Goal: Task Accomplishment & Management: Manage account settings

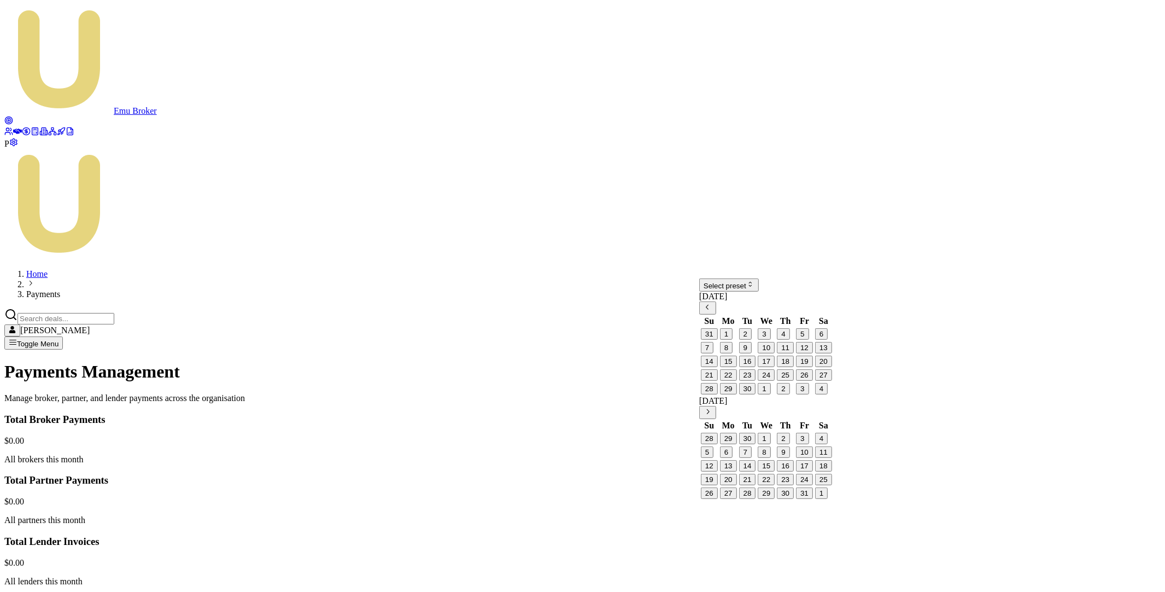
click at [755, 296] on html "Emu Broker P Home Payments [PERSON_NAME] Toggle Menu Payments Management Manage…" at bounding box center [582, 421] width 1165 height 843
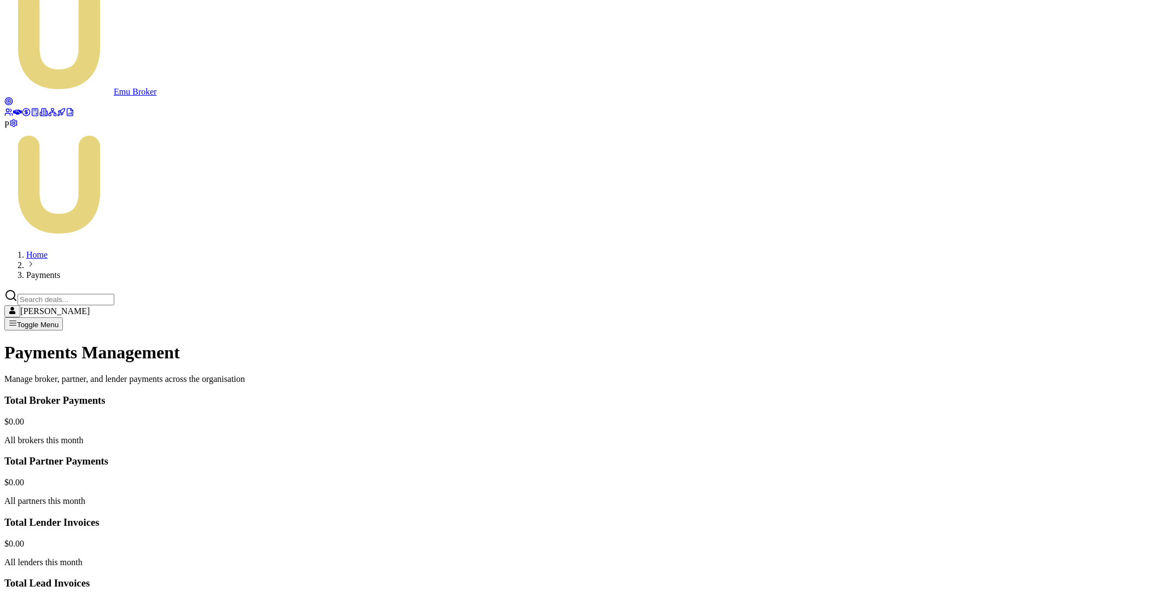
scroll to position [34, 0]
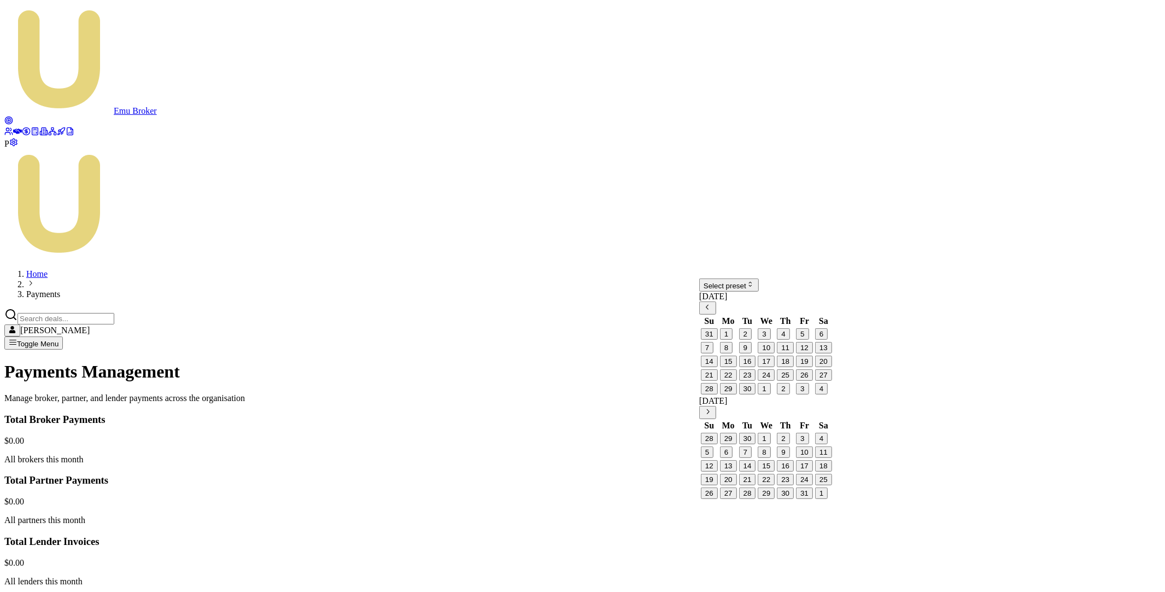
click at [749, 292] on html "Emu Broker P Home Payments Matt Leeburn Toggle Menu Payments Management Manage …" at bounding box center [582, 421] width 1165 height 843
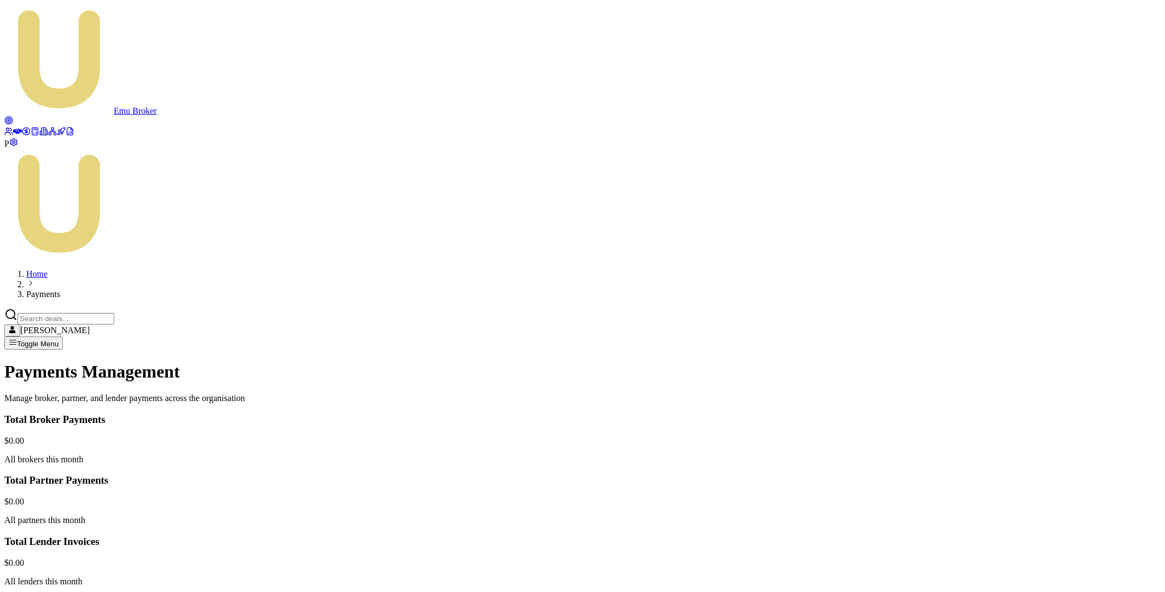
click at [1045, 451] on html "Emu Broker P Home Payments Matt Leeburn Toggle Menu Payments Management Manage …" at bounding box center [582, 588] width 1165 height 1176
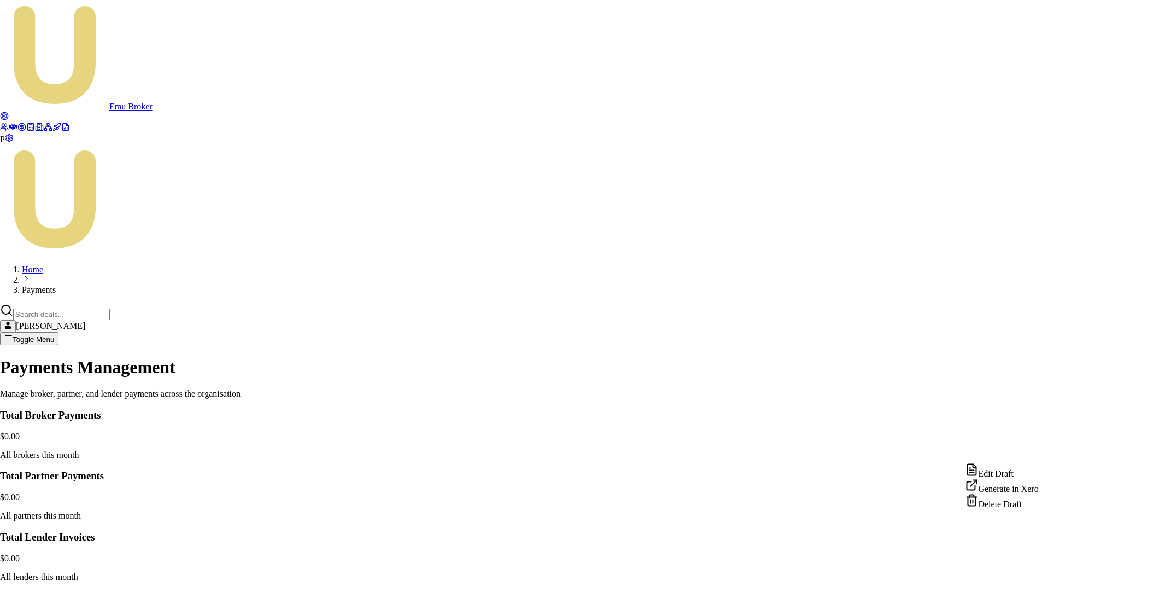
click at [1013, 472] on div "Edit Draft" at bounding box center [1002, 470] width 73 height 15
click at [1049, 398] on html "Emu Broker P Home Payments Matt Leeburn Toggle Menu Payments Management Manage …" at bounding box center [582, 586] width 1165 height 1172
click at [1010, 438] on div "View in Xero" at bounding box center [1004, 431] width 74 height 15
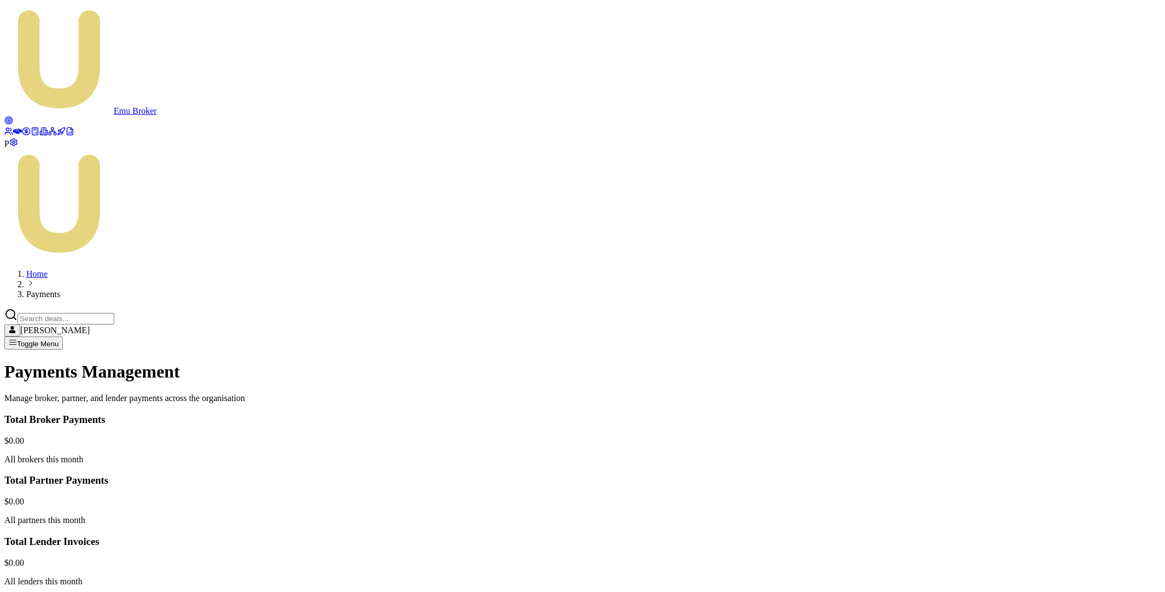
click at [1049, 399] on html "Emu Broker P Home Payments [PERSON_NAME] Toggle Menu Payments Management Manage…" at bounding box center [582, 588] width 1165 height 1176
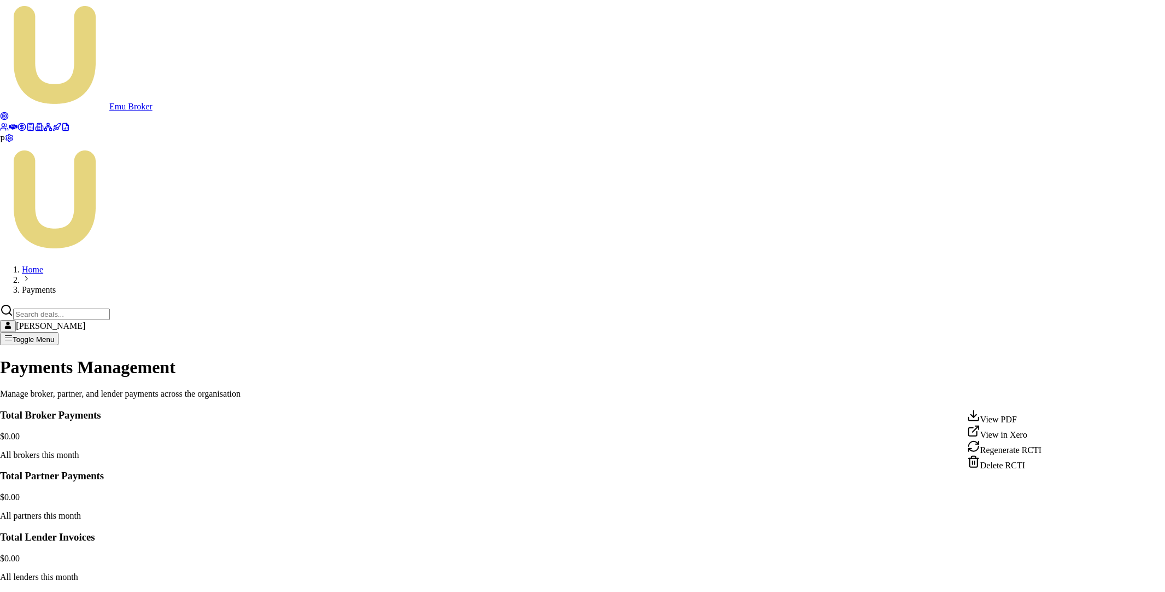
click at [1022, 421] on div "View PDF" at bounding box center [1004, 416] width 74 height 15
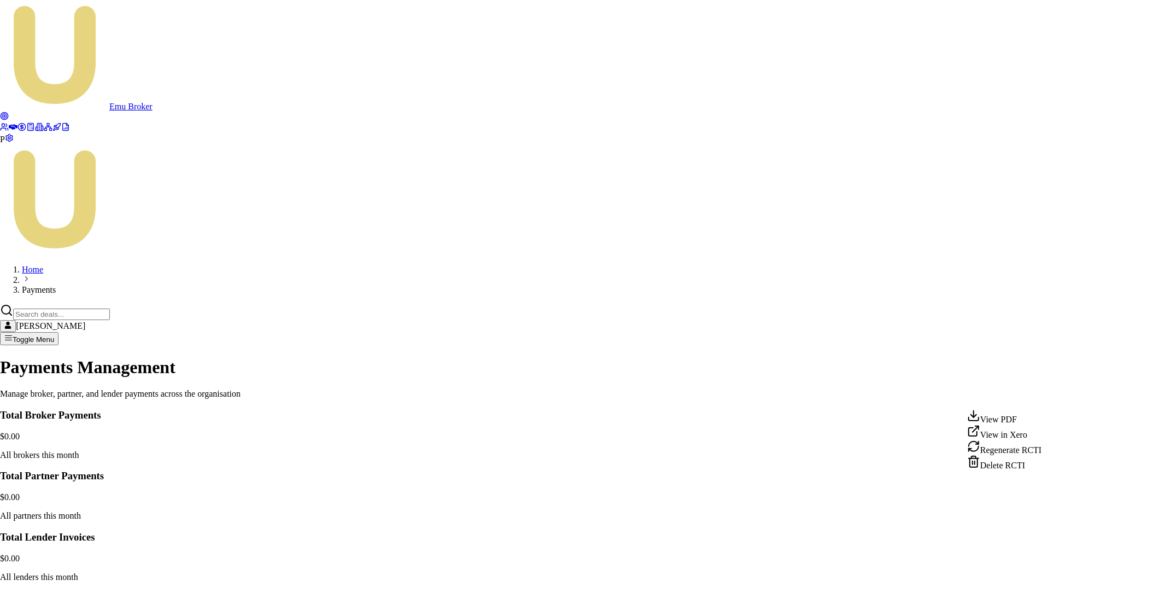
click at [1043, 395] on html "Emu Broker P Home Payments Matt Leeburn Toggle Menu Payments Management Manage …" at bounding box center [582, 586] width 1165 height 1172
click at [1000, 470] on div "Delete RCTI" at bounding box center [1004, 462] width 74 height 15
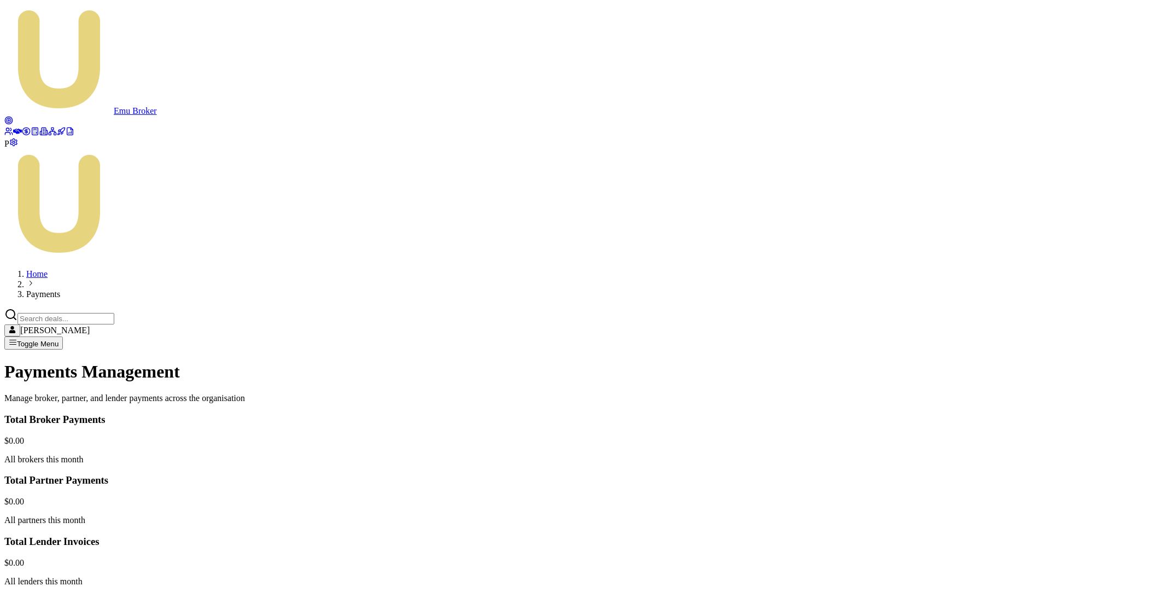
click at [1046, 398] on html "Emu Broker P Home Payments Matt Leeburn Toggle Menu Payments Management Manage …" at bounding box center [582, 588] width 1165 height 1176
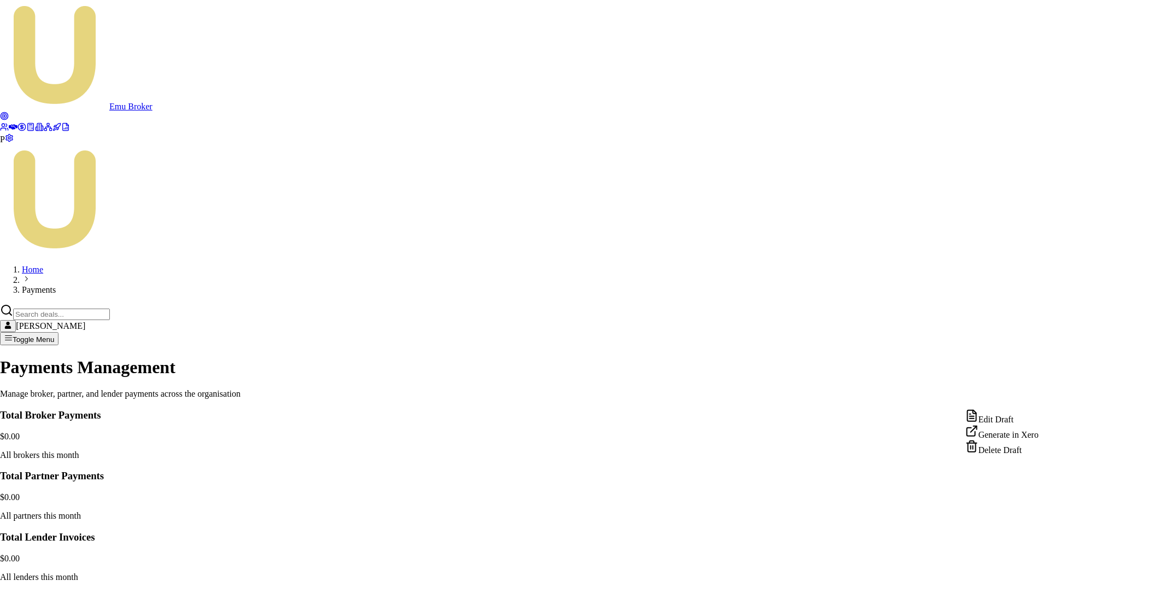
click at [1011, 438] on div "Generate in Xero" at bounding box center [1002, 431] width 73 height 15
click at [1050, 398] on html "Emu Broker P Home Payments Matt Leeburn Toggle Menu Payments Management Manage …" at bounding box center [582, 586] width 1165 height 1172
click at [1016, 421] on div "View PDF" at bounding box center [1004, 416] width 74 height 15
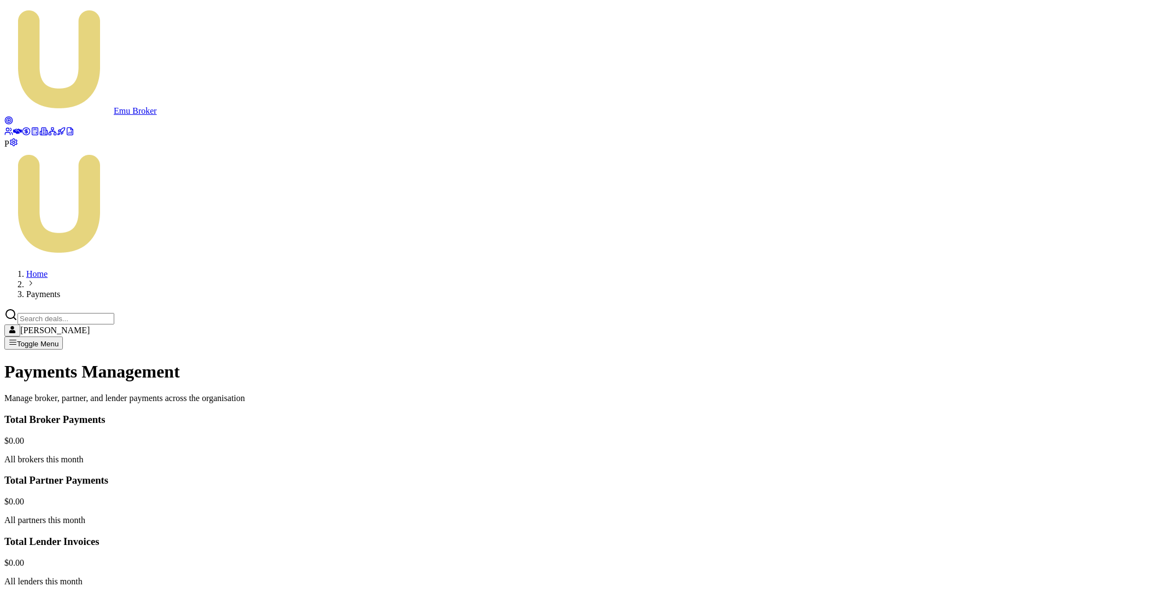
click at [1047, 396] on html "Emu Broker P Home Payments Matt Leeburn Toggle Menu Payments Management Manage …" at bounding box center [582, 588] width 1165 height 1176
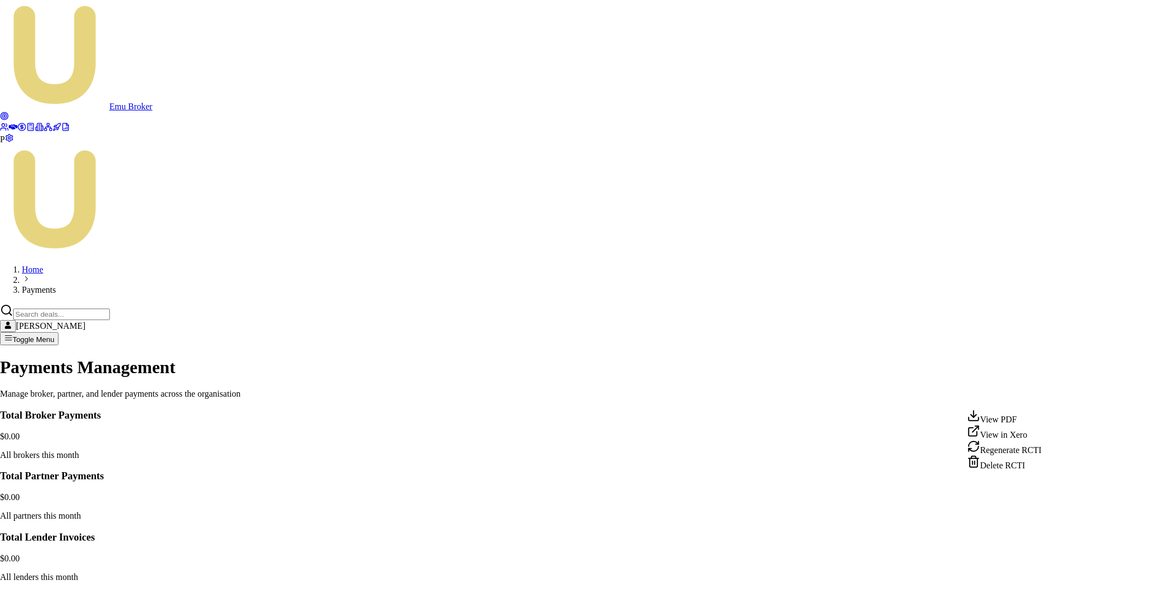
click at [998, 470] on div "Delete RCTI" at bounding box center [1004, 462] width 74 height 15
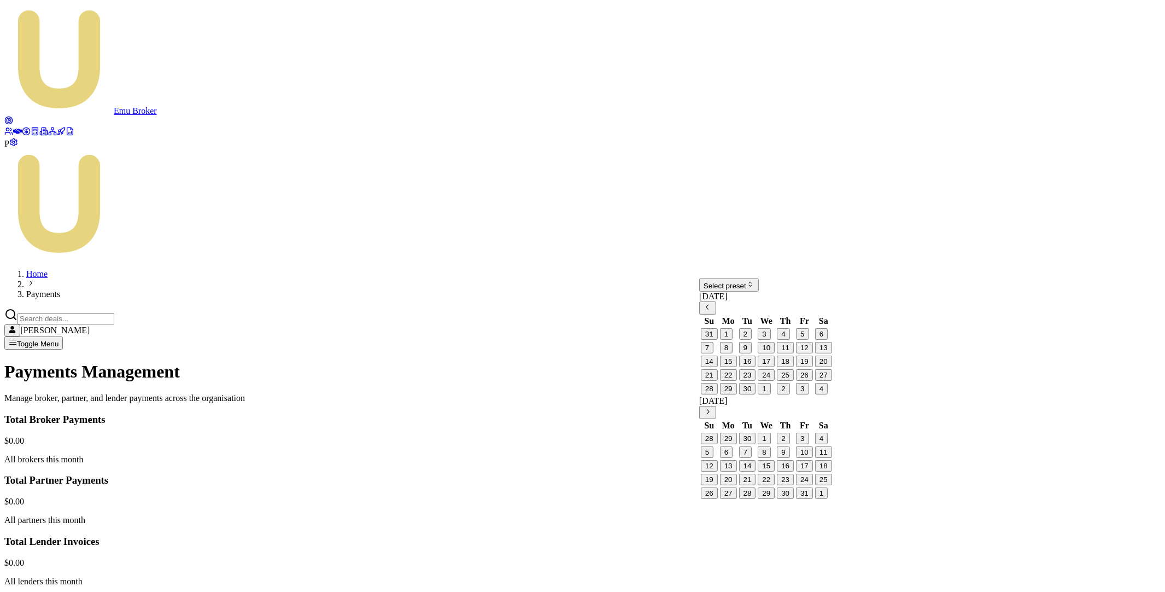
click at [780, 294] on html "Emu Broker P Home Payments [PERSON_NAME] Toggle Menu Payments Management Manage…" at bounding box center [582, 421] width 1165 height 843
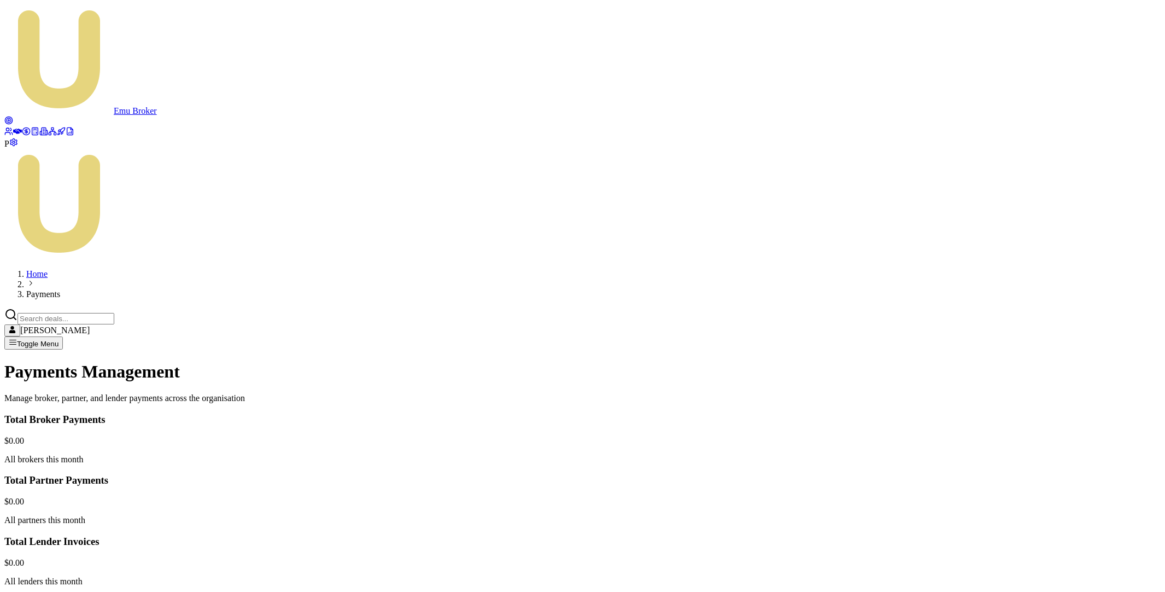
click at [884, 410] on div "Emu Broker P Home Payments Matt Leeburn Toggle Menu Payments Management Manage …" at bounding box center [582, 419] width 1157 height 830
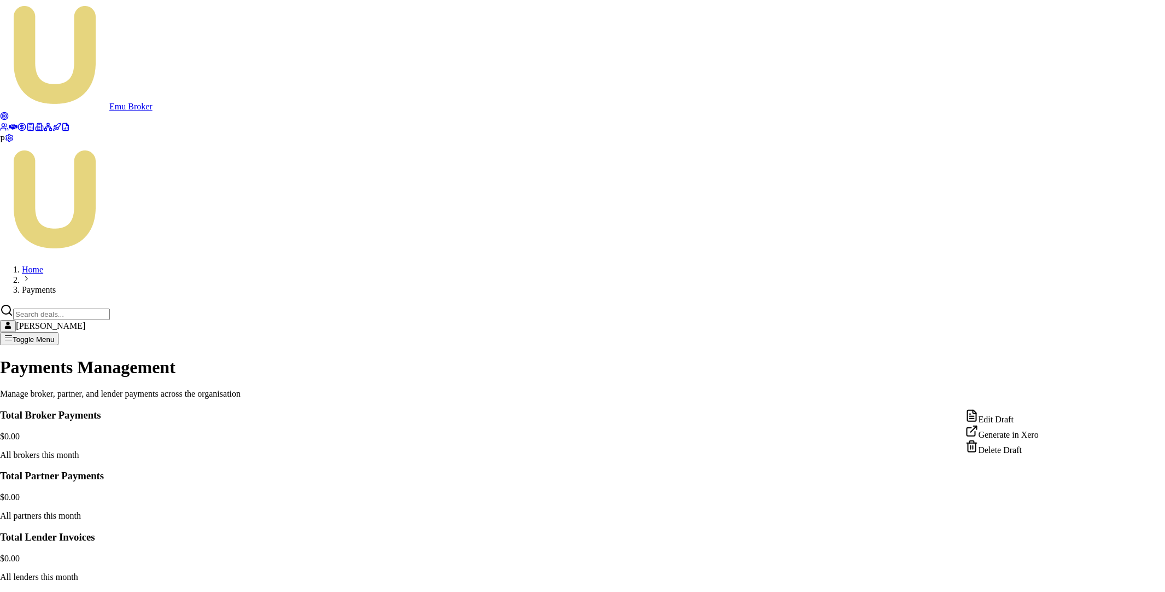
click at [1047, 395] on html "Emu Broker P Home Payments Matt Leeburn Toggle Menu Payments Management Manage …" at bounding box center [582, 586] width 1165 height 1172
click at [1013, 438] on div "Generate in Xero" at bounding box center [1002, 431] width 73 height 15
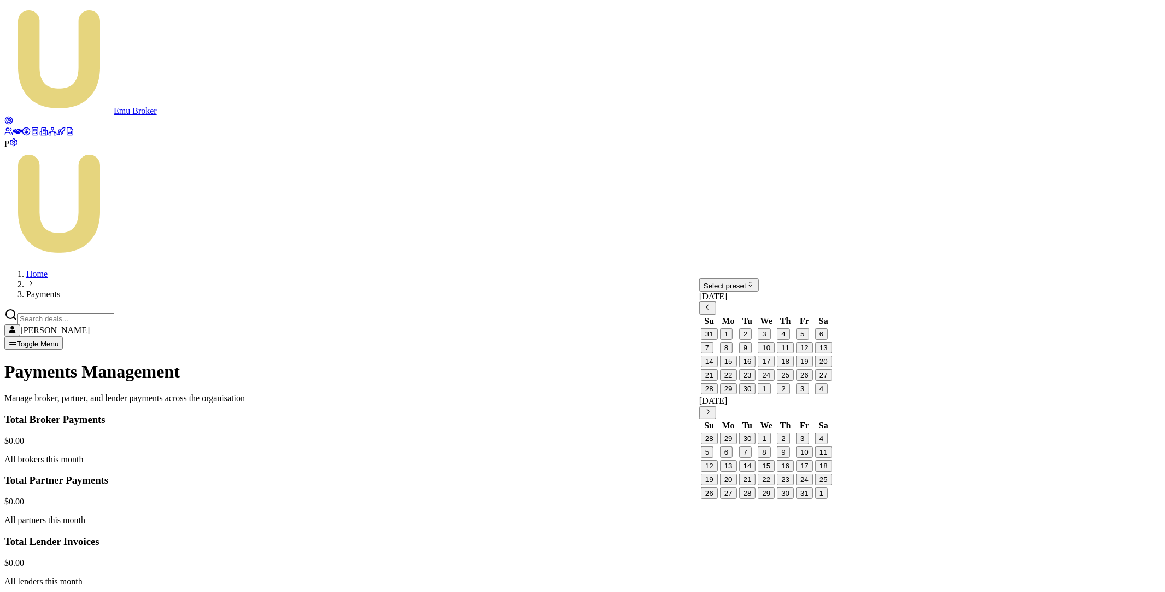
click at [757, 297] on html "Emu Broker P Home Payments [PERSON_NAME] Toggle Menu Payments Management Manage…" at bounding box center [582, 421] width 1165 height 843
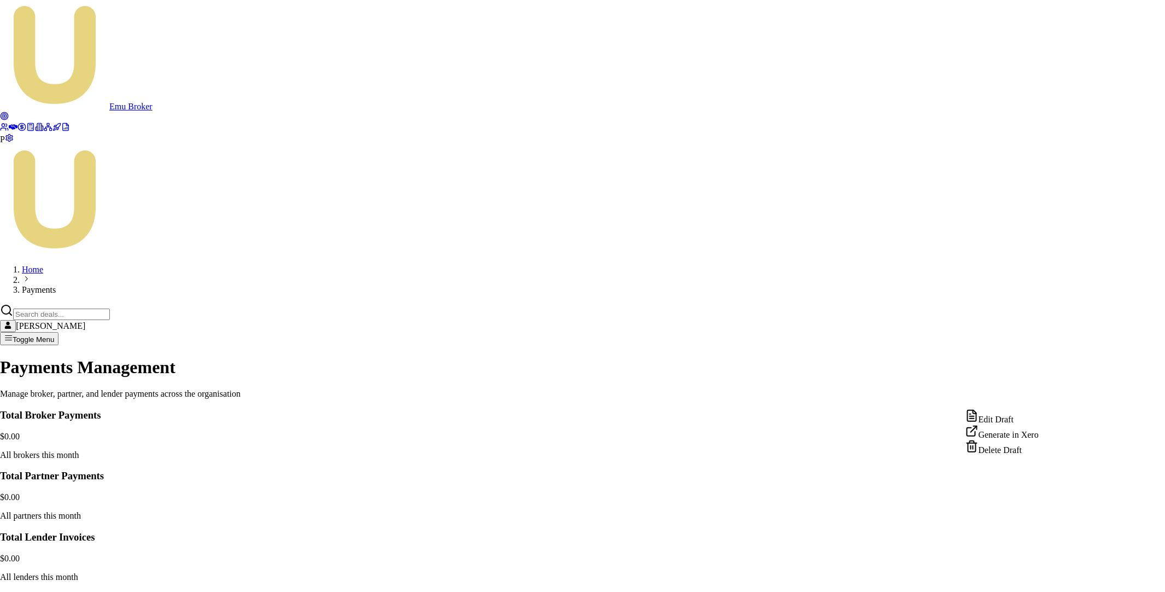
click at [1043, 398] on html "Emu Broker P Home Payments Matt Leeburn Toggle Menu Payments Management Manage …" at bounding box center [582, 586] width 1165 height 1172
click at [1014, 434] on div "Generate in Xero" at bounding box center [1002, 431] width 73 height 15
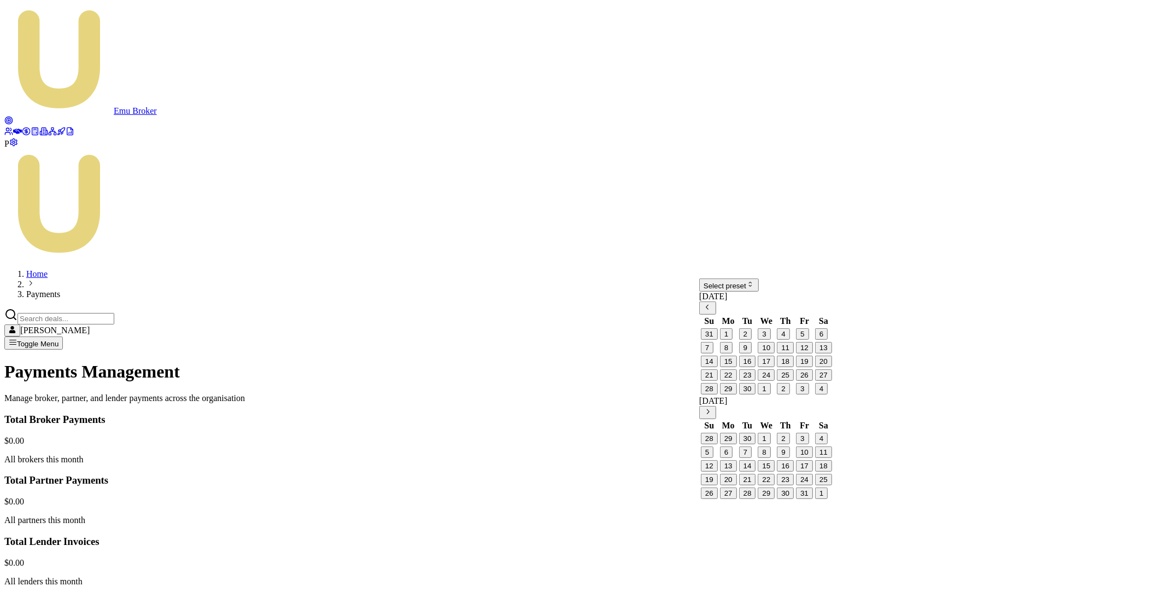
click at [775, 298] on html "Emu Broker P Home Payments Matt Leeburn Toggle Menu Payments Management Manage …" at bounding box center [582, 421] width 1165 height 843
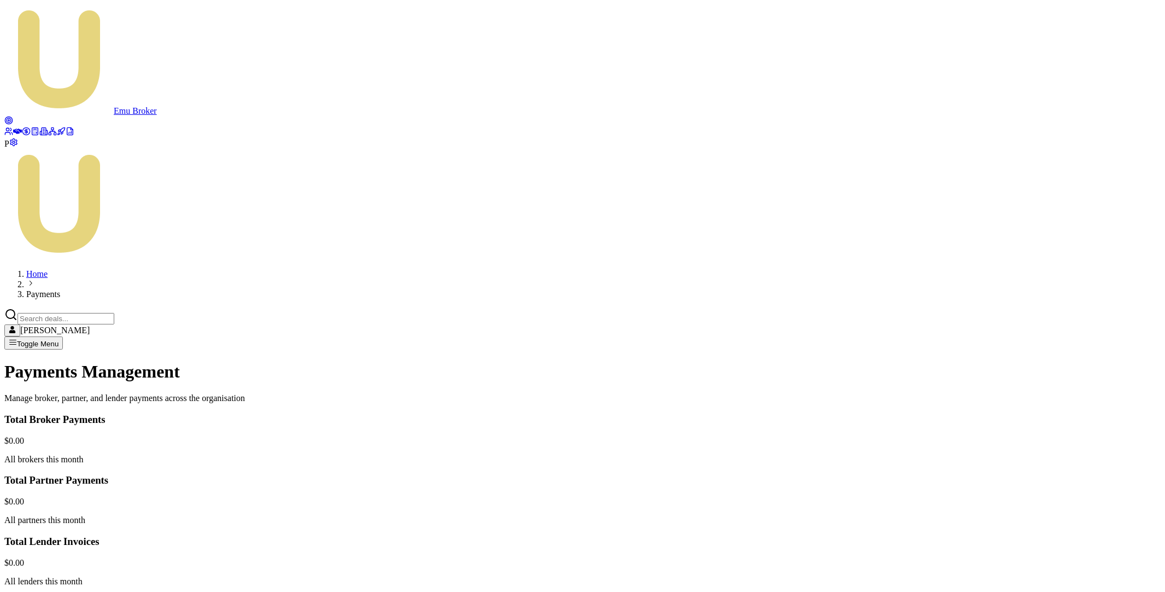
click at [1048, 398] on html "Emu Broker P Home Payments Matt Leeburn Toggle Menu Payments Management Manage …" at bounding box center [582, 588] width 1165 height 1176
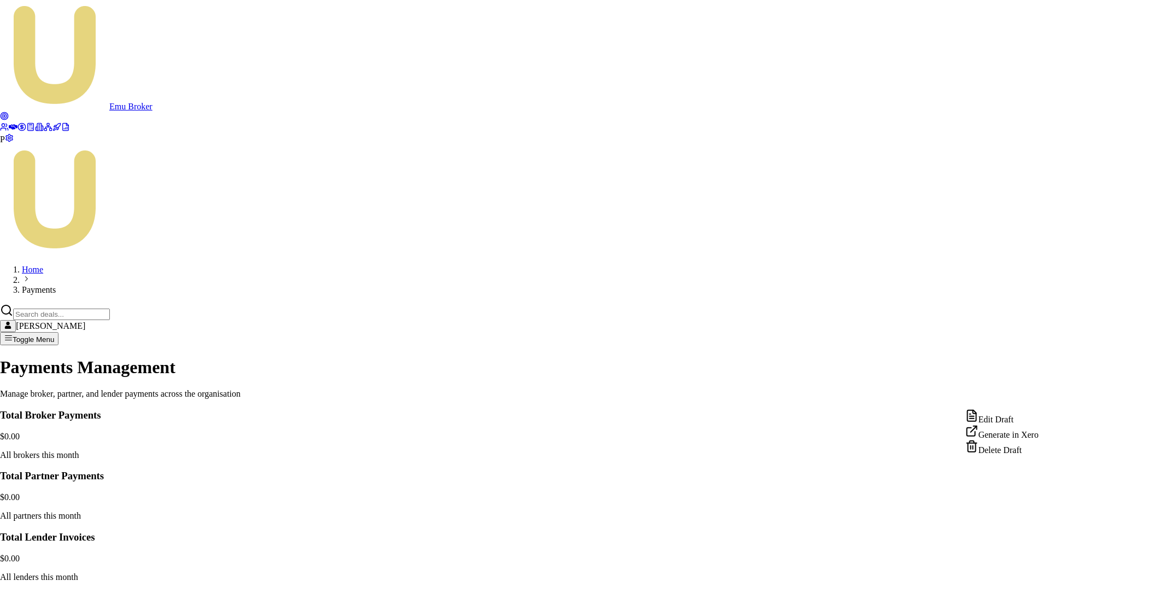
click at [1011, 437] on div "Generate in Xero" at bounding box center [1002, 431] width 73 height 15
click at [1052, 401] on html "Emu Broker P Home Payments Matt Leeburn Toggle Menu Payments Management Manage …" at bounding box center [582, 586] width 1165 height 1172
click at [1012, 420] on div "View PDF" at bounding box center [1004, 416] width 74 height 15
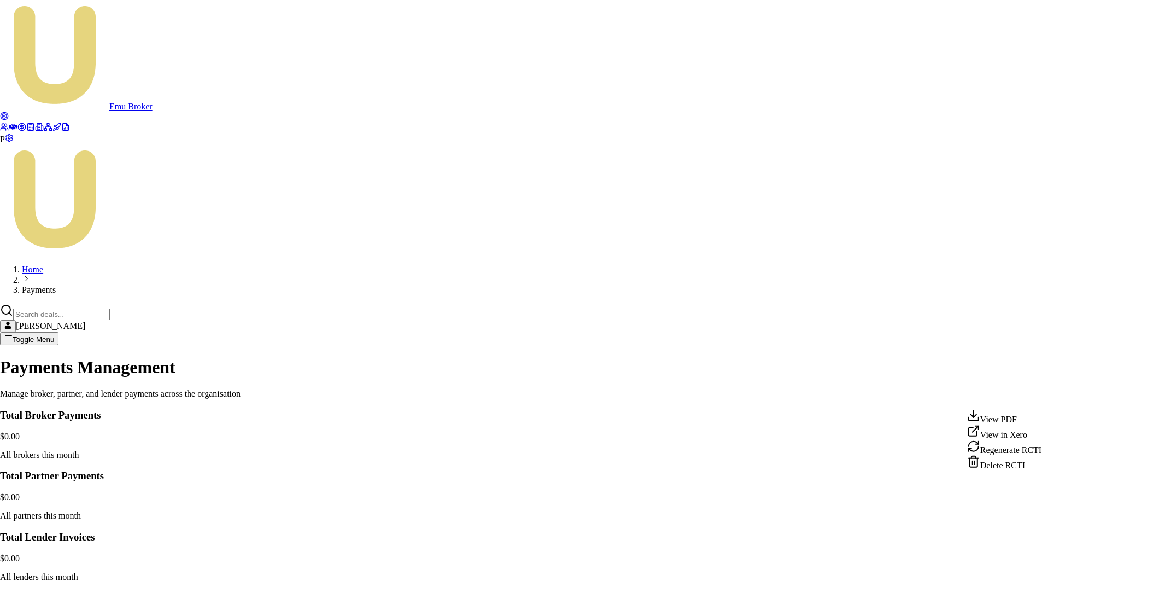
click at [1046, 396] on html "Emu Broker P Home Payments Matt Leeburn Toggle Menu Payments Management Manage …" at bounding box center [582, 586] width 1165 height 1172
click at [1001, 470] on div "Delete RCTI" at bounding box center [1004, 462] width 74 height 15
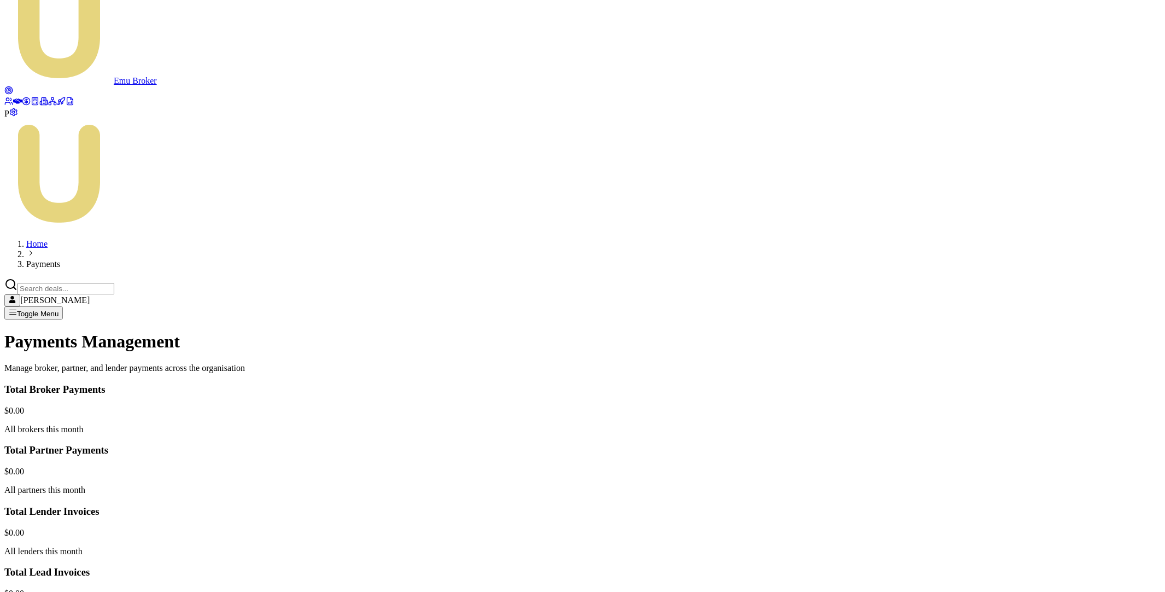
scroll to position [42, 0]
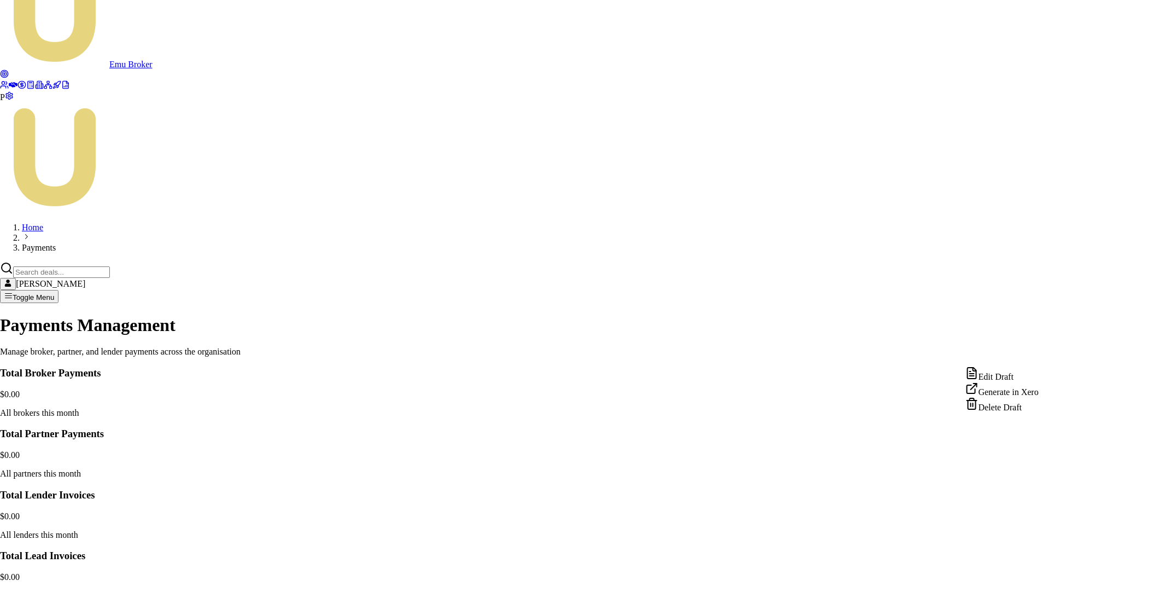
click at [1047, 357] on html "Emu Broker P Home Payments Matt Leeburn Toggle Menu Payments Management Manage …" at bounding box center [582, 544] width 1165 height 1172
click at [1012, 394] on div "Generate in Xero" at bounding box center [1002, 389] width 73 height 15
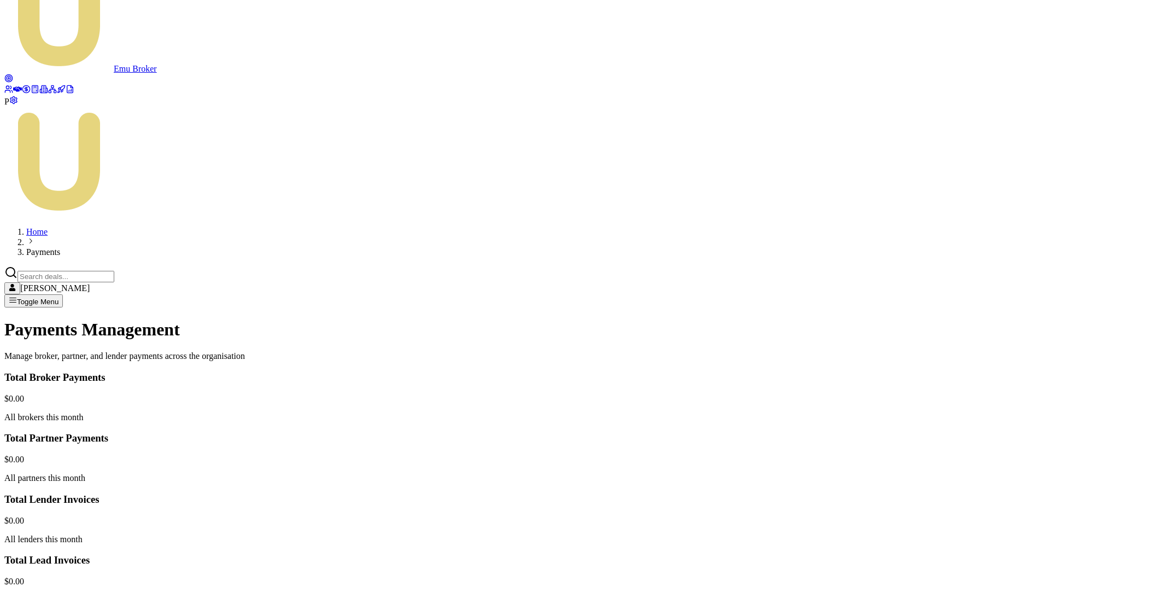
scroll to position [0, 0]
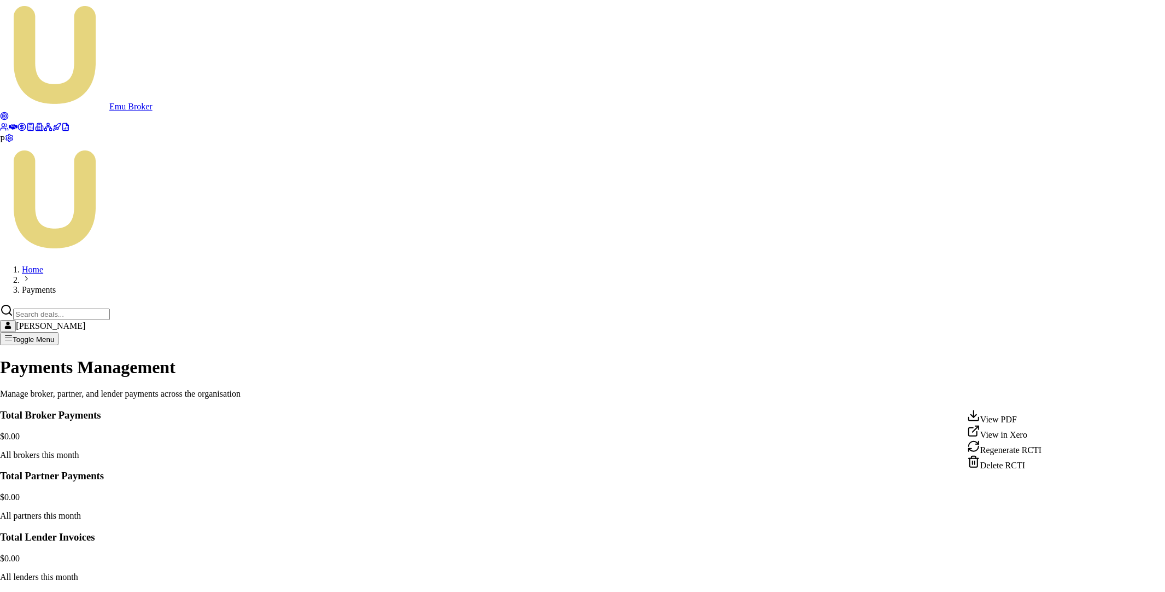
click at [1045, 398] on html "Emu Broker P Home Payments Matt Leeburn Toggle Menu Payments Management Manage …" at bounding box center [582, 586] width 1165 height 1172
click at [1022, 419] on div "View PDF" at bounding box center [1004, 416] width 74 height 15
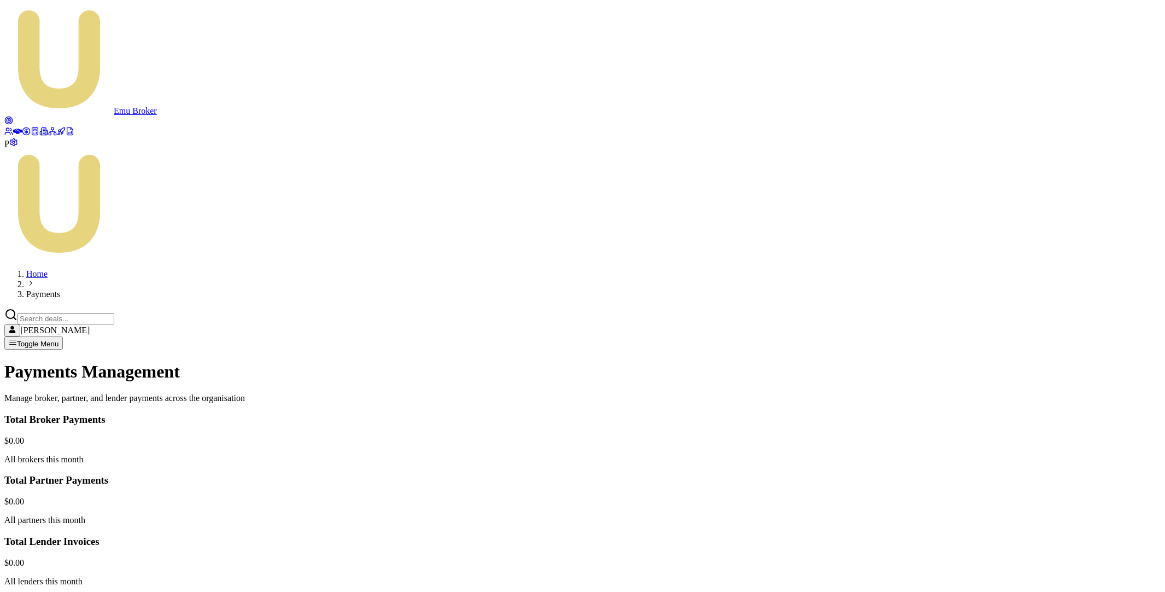
click at [1049, 394] on html "Emu Broker P Home Payments Matt Leeburn Toggle Menu Payments Management Manage …" at bounding box center [582, 588] width 1165 height 1176
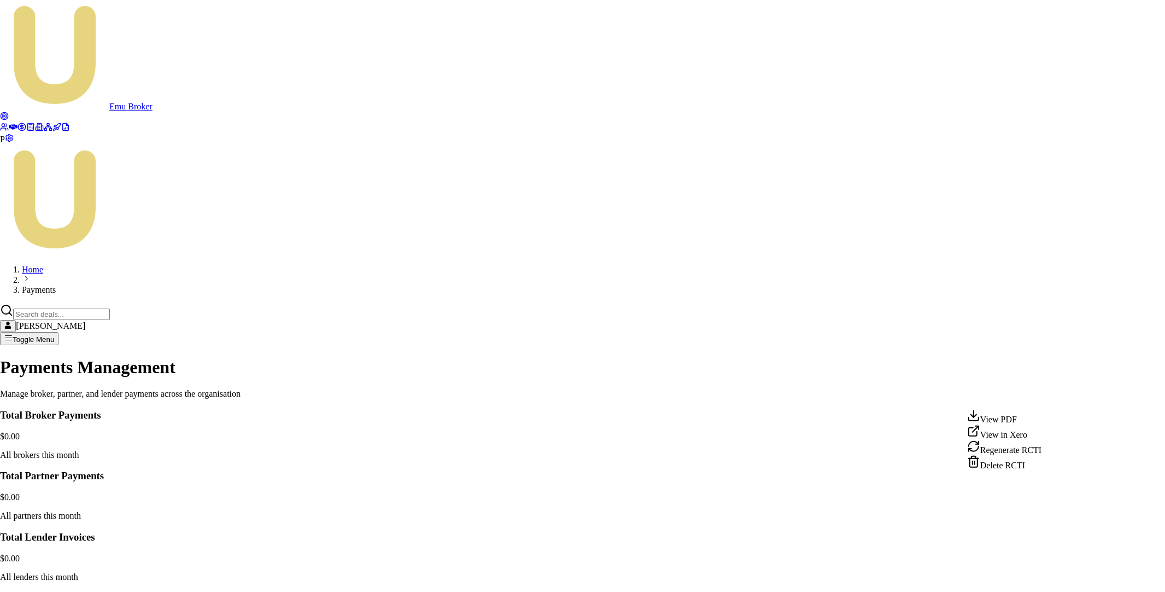
click at [1047, 396] on html "Emu Broker P Home Payments Matt Leeburn Toggle Menu Payments Management Manage …" at bounding box center [582, 586] width 1165 height 1172
click at [1016, 470] on div "Delete RCTI" at bounding box center [1004, 462] width 74 height 15
click at [1043, 395] on html "Emu Broker P Home Payments Matt Leeburn Toggle Menu Payments Management Manage …" at bounding box center [582, 586] width 1165 height 1172
click at [1015, 435] on div "Generate in Xero" at bounding box center [1002, 431] width 73 height 15
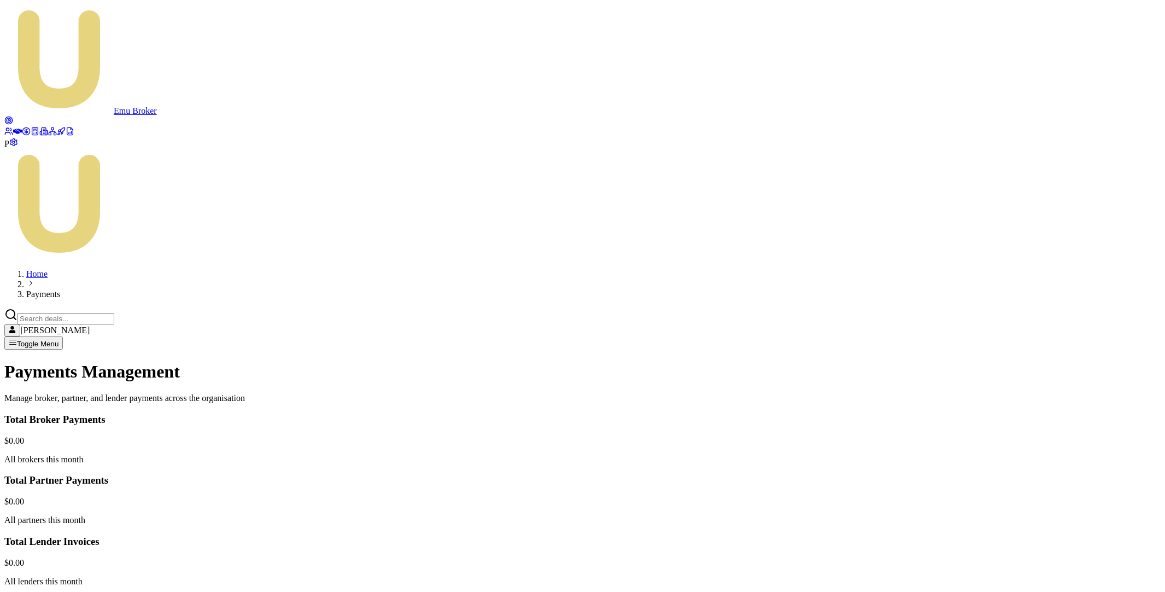
click at [1047, 343] on html "Emu Broker P Home Payments Matt Leeburn Toggle Menu Payments Management Manage …" at bounding box center [582, 588] width 1165 height 1176
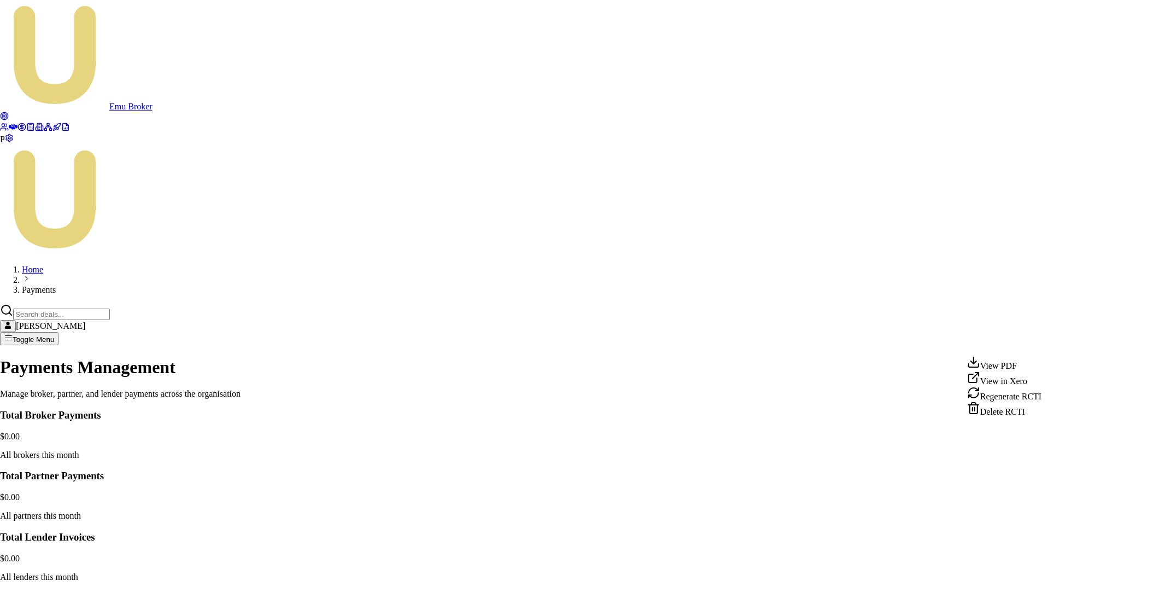
click at [1024, 417] on div "Delete RCTI" at bounding box center [1004, 408] width 74 height 15
click at [1043, 319] on html "Emu Broker P Home Payments Matt Leeburn Toggle Menu Payments Management Manage …" at bounding box center [582, 586] width 1165 height 1172
click at [1014, 357] on div "Generate in Xero" at bounding box center [1002, 351] width 73 height 15
click at [1048, 346] on html "Emu Broker P Home Payments Matt Leeburn Toggle Menu Payments Management Manage …" at bounding box center [582, 586] width 1165 height 1172
click at [1027, 369] on div "View PDF" at bounding box center [1004, 362] width 74 height 15
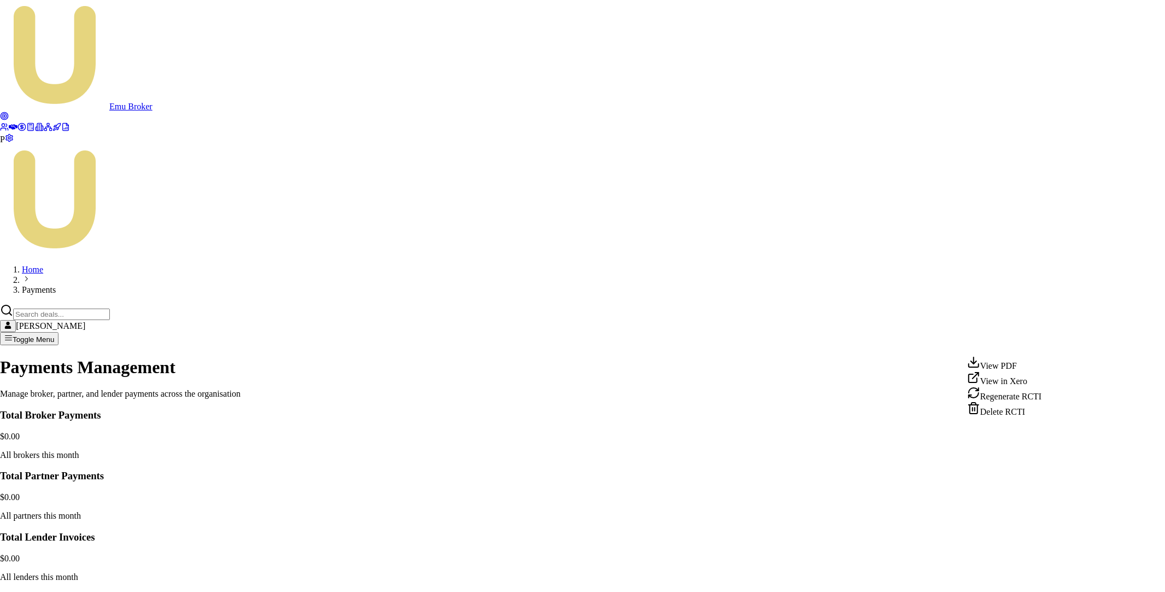
click at [1049, 342] on html "Emu Broker P Home Payments Matt Leeburn Toggle Menu Payments Management Manage …" at bounding box center [582, 586] width 1165 height 1172
click at [1016, 417] on div "Delete RCTI" at bounding box center [1004, 408] width 74 height 15
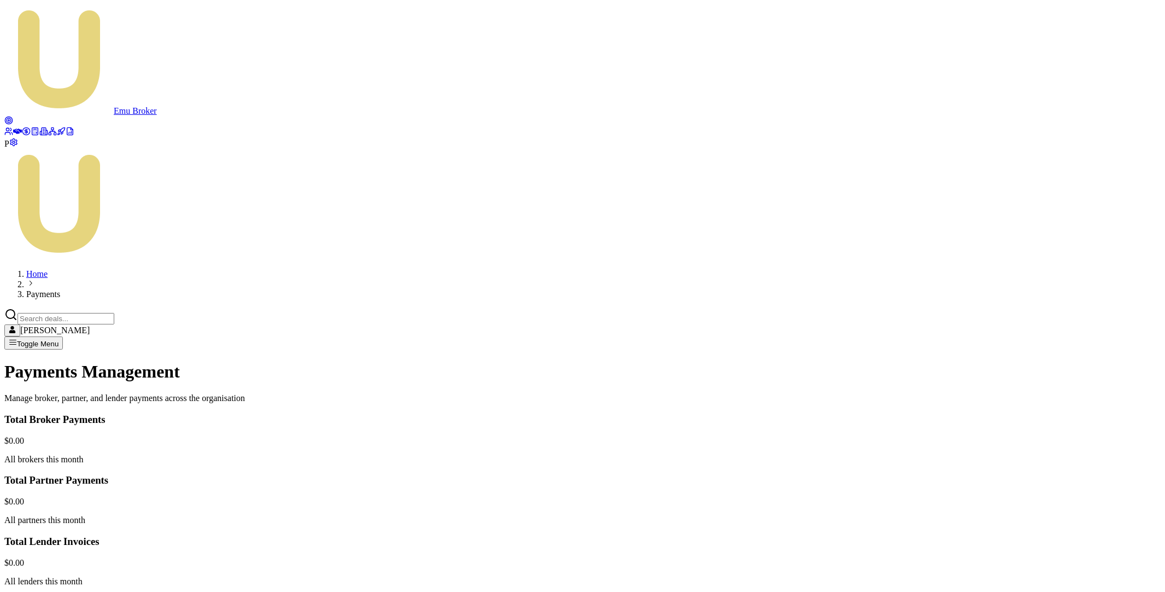
click at [1040, 342] on html "Emu Broker P Home Payments Matt Leeburn Toggle Menu Payments Management Manage …" at bounding box center [582, 588] width 1165 height 1176
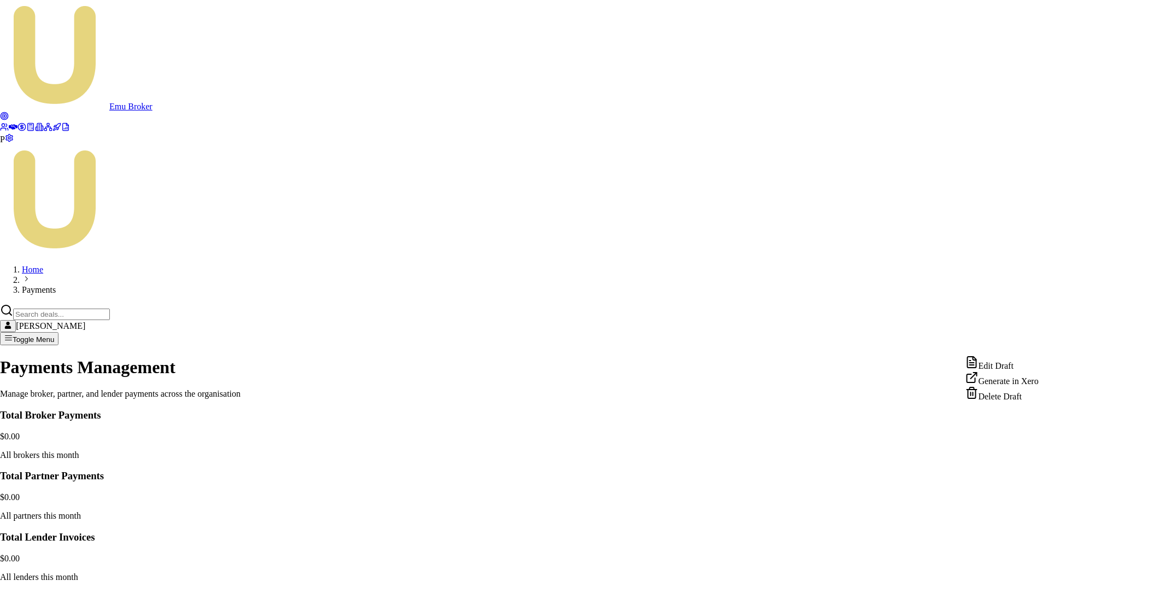
click at [1013, 383] on div "Generate in Xero" at bounding box center [1002, 378] width 73 height 15
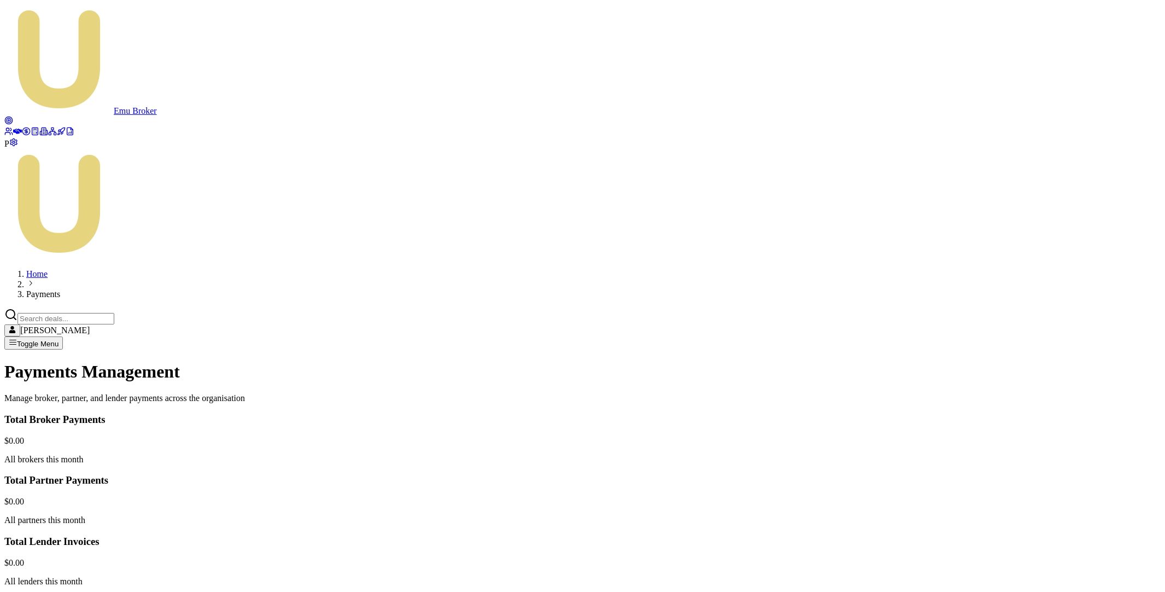
click at [114, 313] on input "Search deals" at bounding box center [65, 318] width 97 height 11
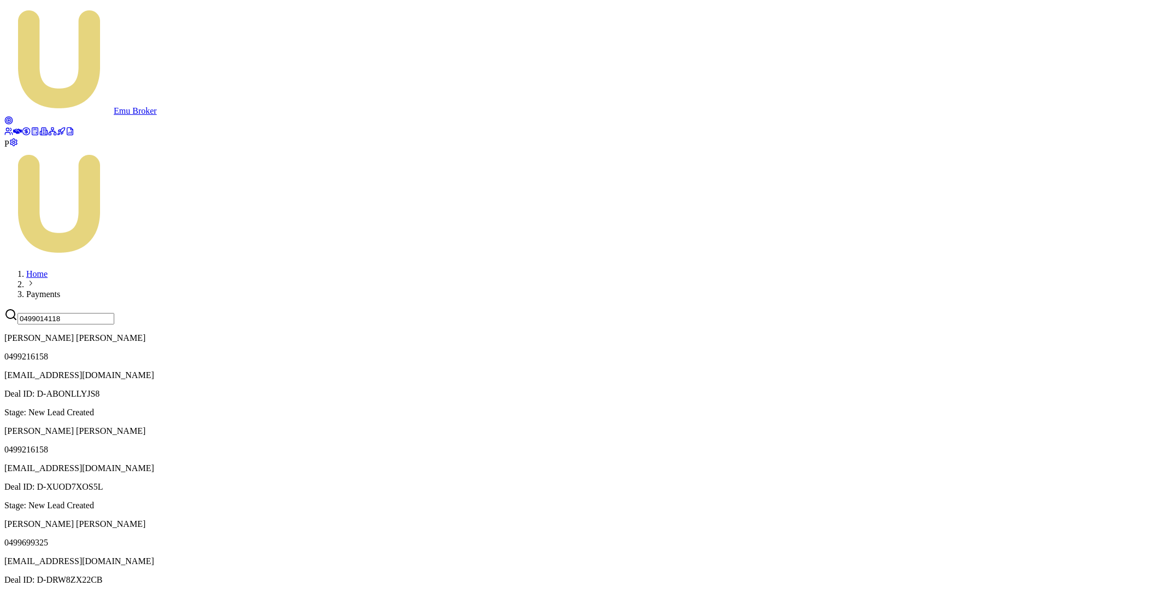
click at [114, 313] on input "0499014118" at bounding box center [65, 318] width 97 height 11
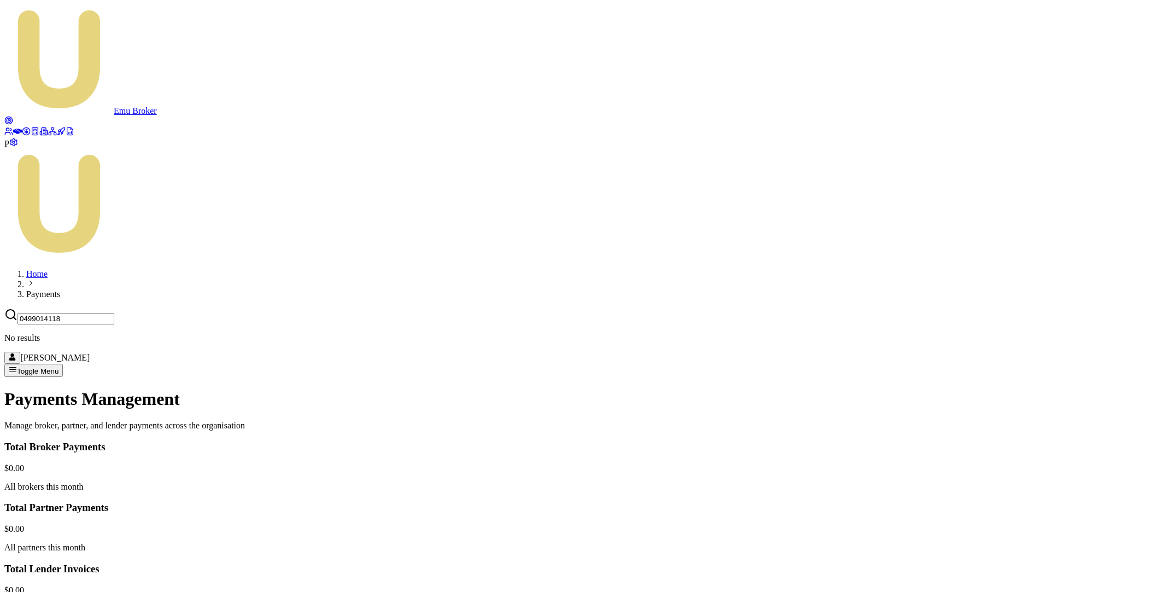
click at [114, 313] on input "0499014118" at bounding box center [65, 318] width 97 height 11
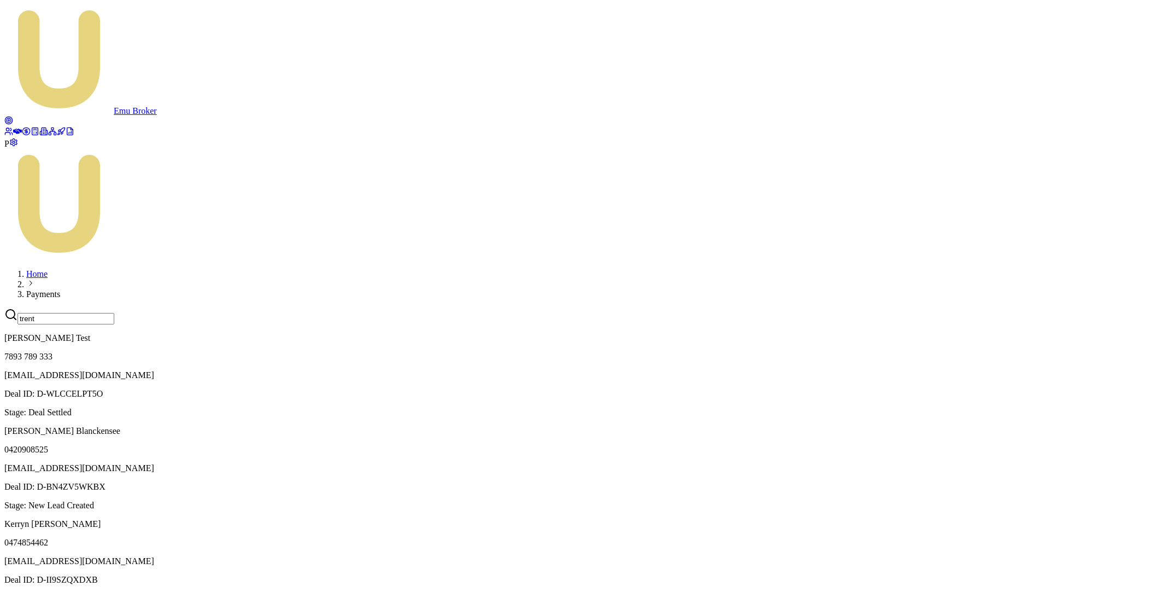
scroll to position [388, 0]
type input "trent"
click at [13, 127] on icon at bounding box center [8, 131] width 9 height 9
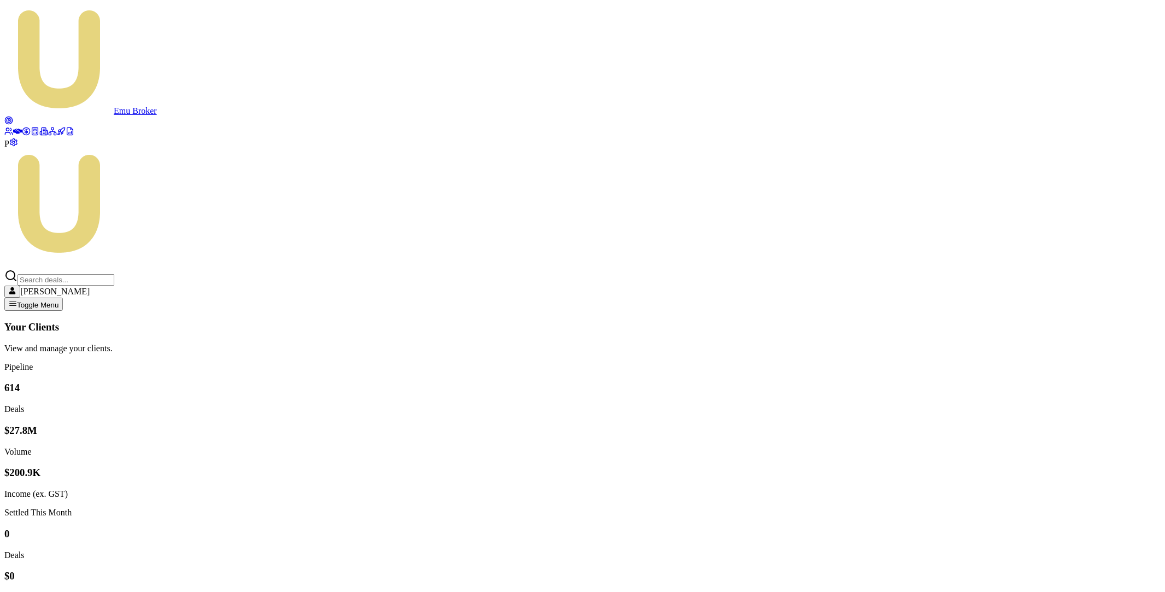
click at [26, 133] on icon at bounding box center [26, 131] width 0 height 4
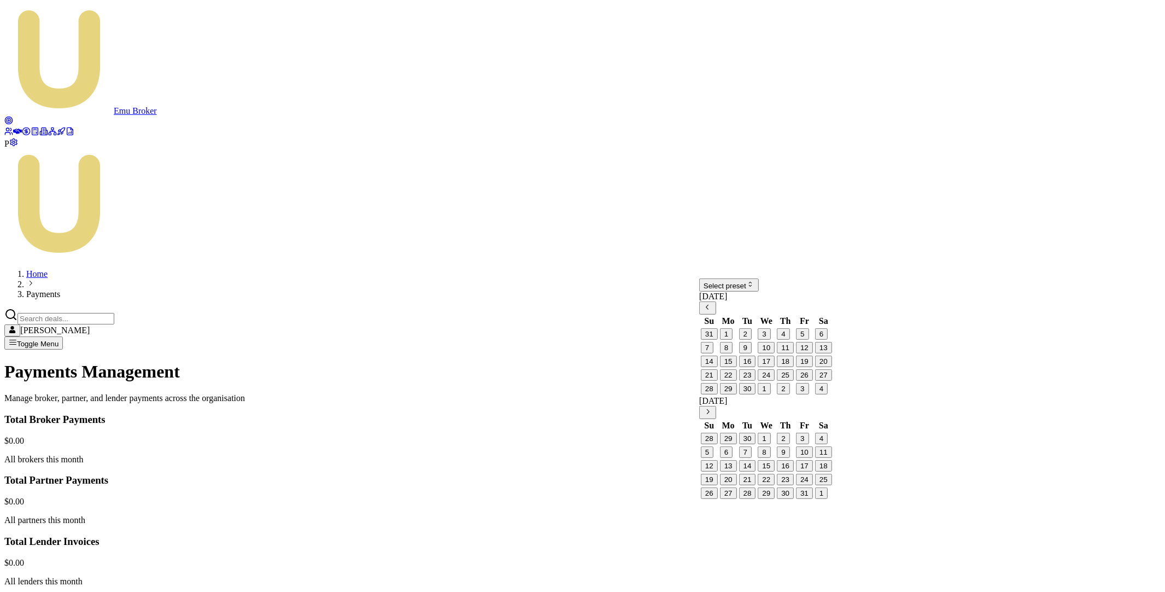
click at [766, 295] on html "Emu Broker P Home Payments Matt Leeburn Toggle Menu Payments Management Manage …" at bounding box center [582, 421] width 1165 height 843
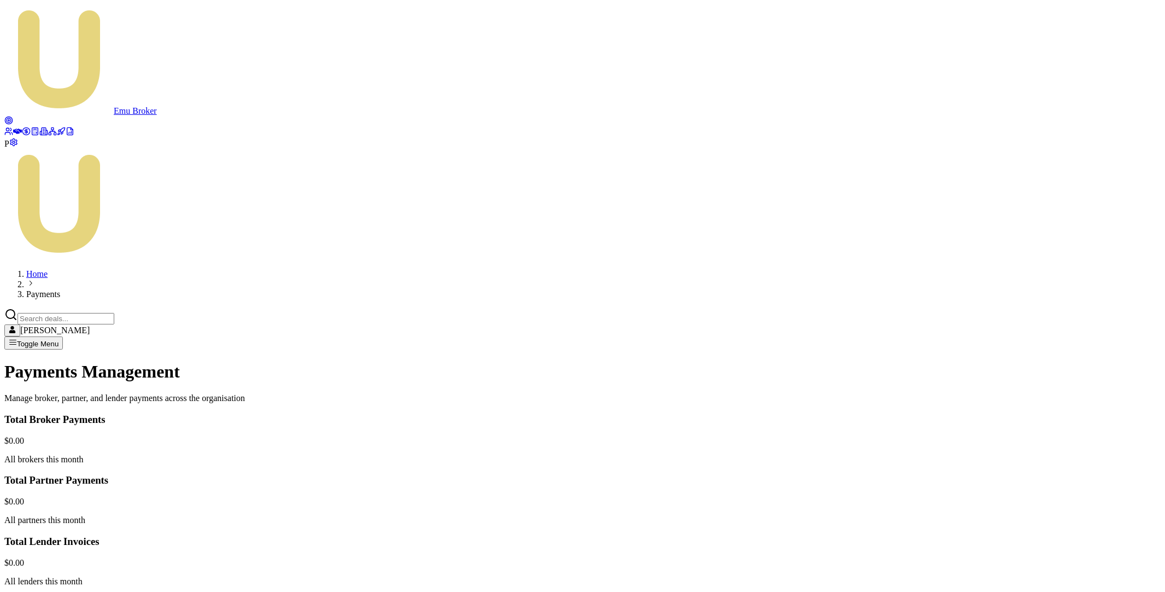
click at [1048, 345] on html "Emu Broker P Home Payments Matt Leeburn Toggle Menu Payments Management Manage …" at bounding box center [582, 588] width 1165 height 1176
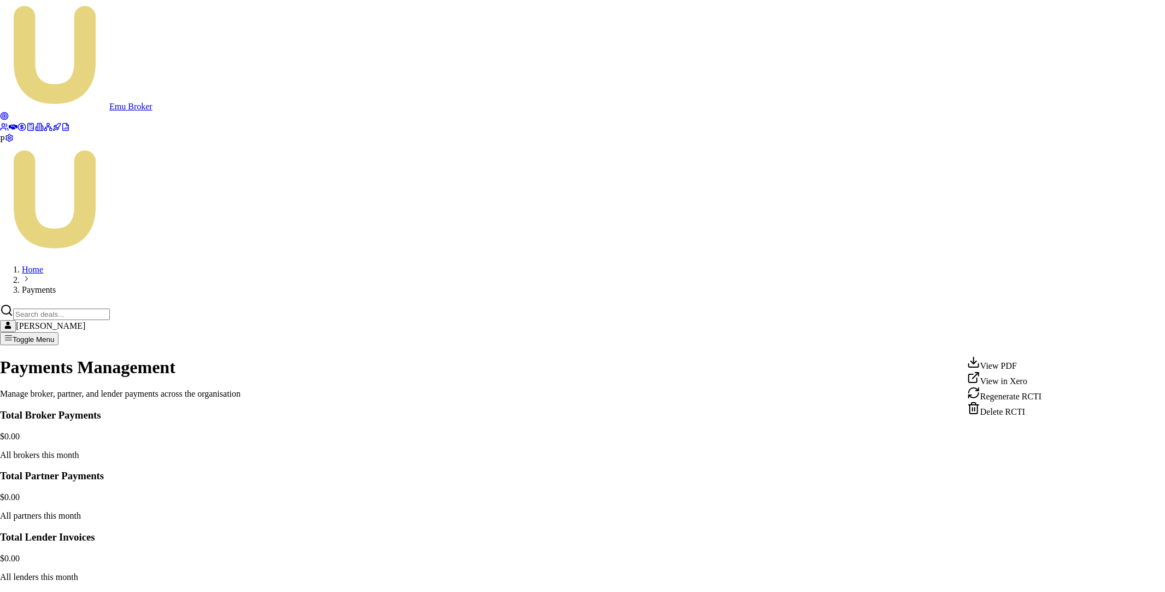
click at [1022, 366] on div "View PDF" at bounding box center [1004, 362] width 74 height 15
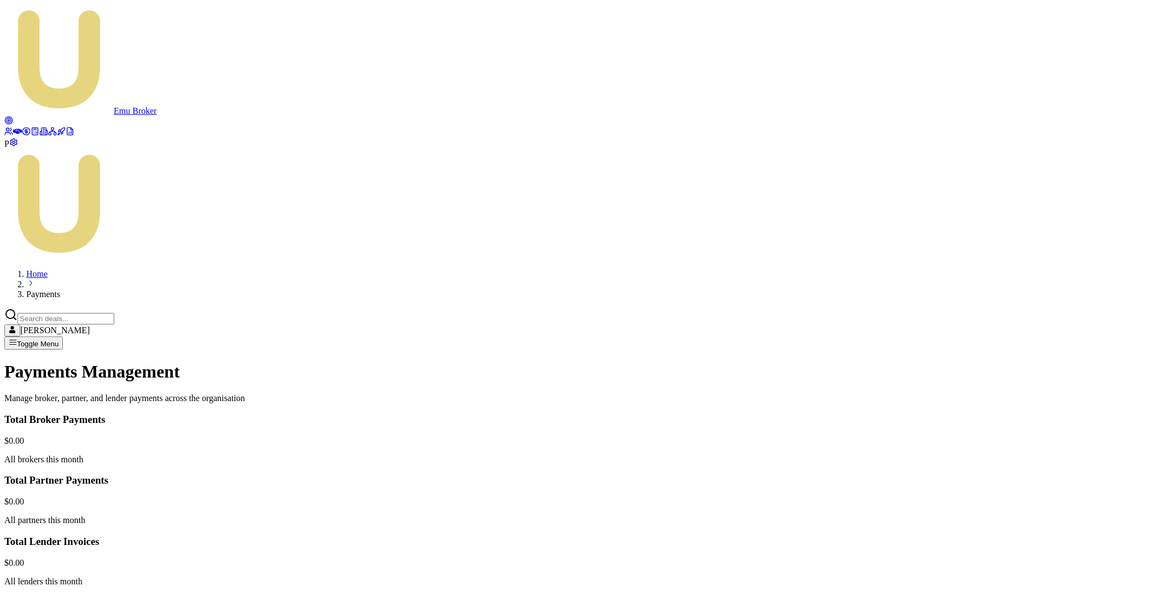
click at [1045, 399] on html "Emu Broker P Home Payments Matt Leeburn Toggle Menu Payments Management Manage …" at bounding box center [582, 588] width 1165 height 1176
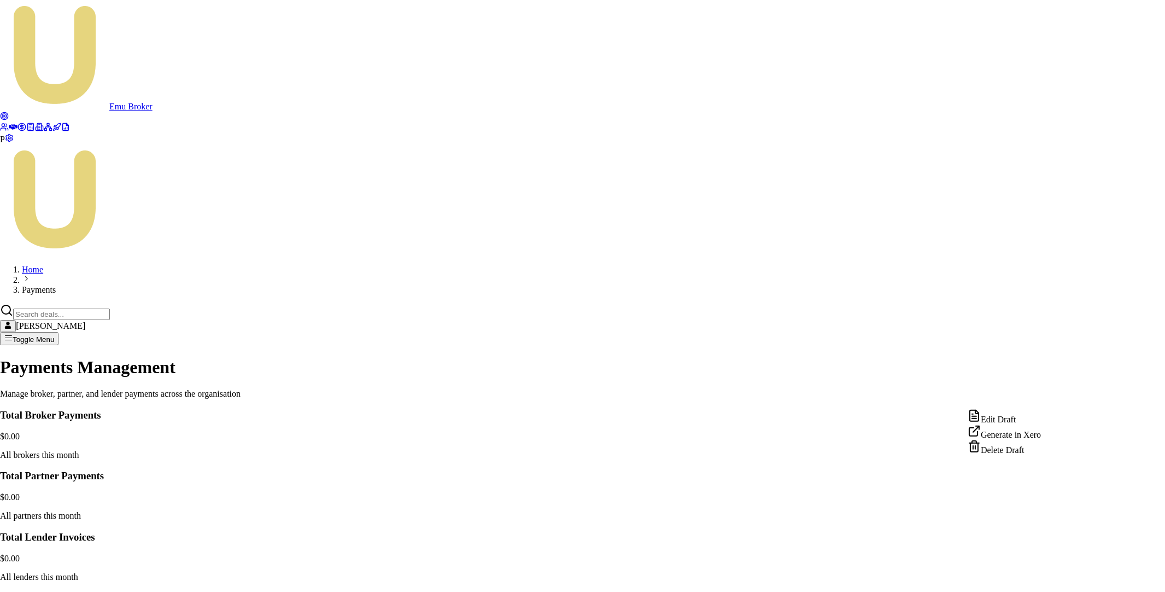
click at [1015, 439] on div "Generate in Xero" at bounding box center [1004, 431] width 73 height 15
click at [1045, 480] on html "Emu Broker P Home Payments Matt Leeburn Toggle Menu Payments Management Manage …" at bounding box center [582, 586] width 1165 height 1172
click at [1013, 520] on div "Generate in Xero" at bounding box center [1004, 512] width 73 height 15
click at [1046, 478] on html "Emu Broker P Home Payments Matt Leeburn Toggle Menu Payments Management Manage …" at bounding box center [582, 586] width 1165 height 1172
click at [1019, 517] on div "Generate in Xero" at bounding box center [1004, 512] width 73 height 15
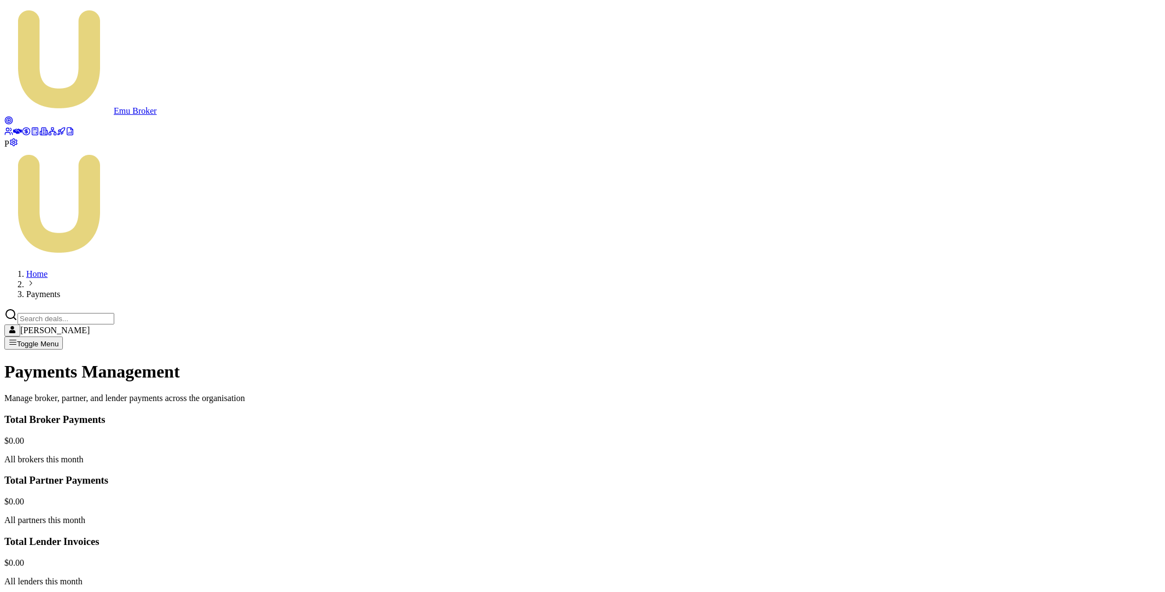
click at [1048, 422] on html "Emu Broker P Home Payments Matt Leeburn Toggle Menu Payments Management Manage …" at bounding box center [582, 588] width 1165 height 1176
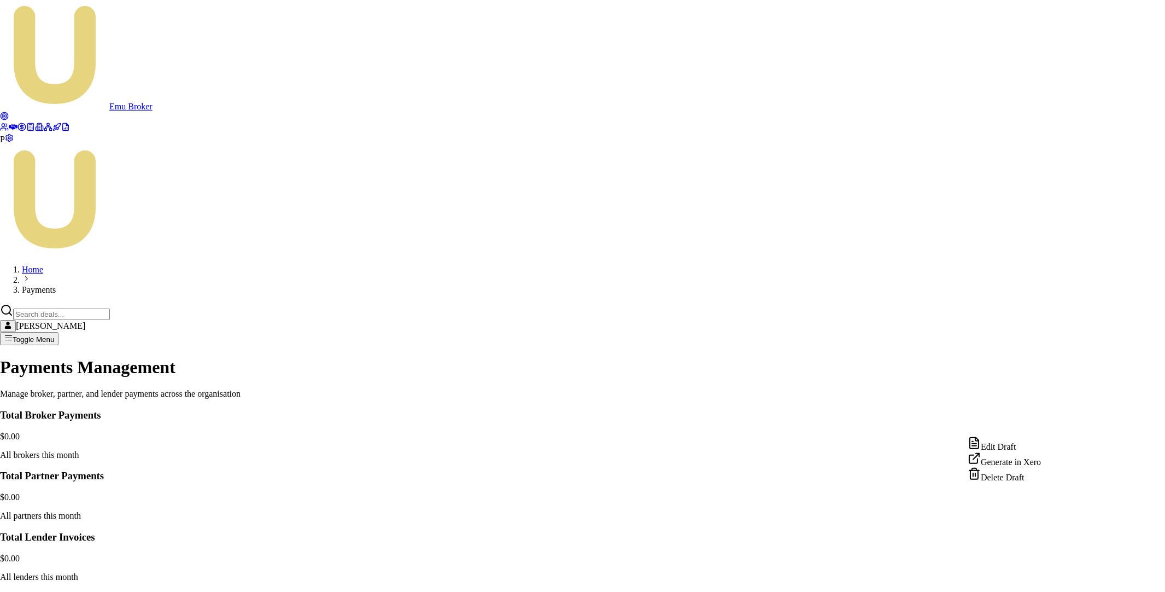
click at [1009, 466] on div "Generate in Xero" at bounding box center [1004, 459] width 73 height 15
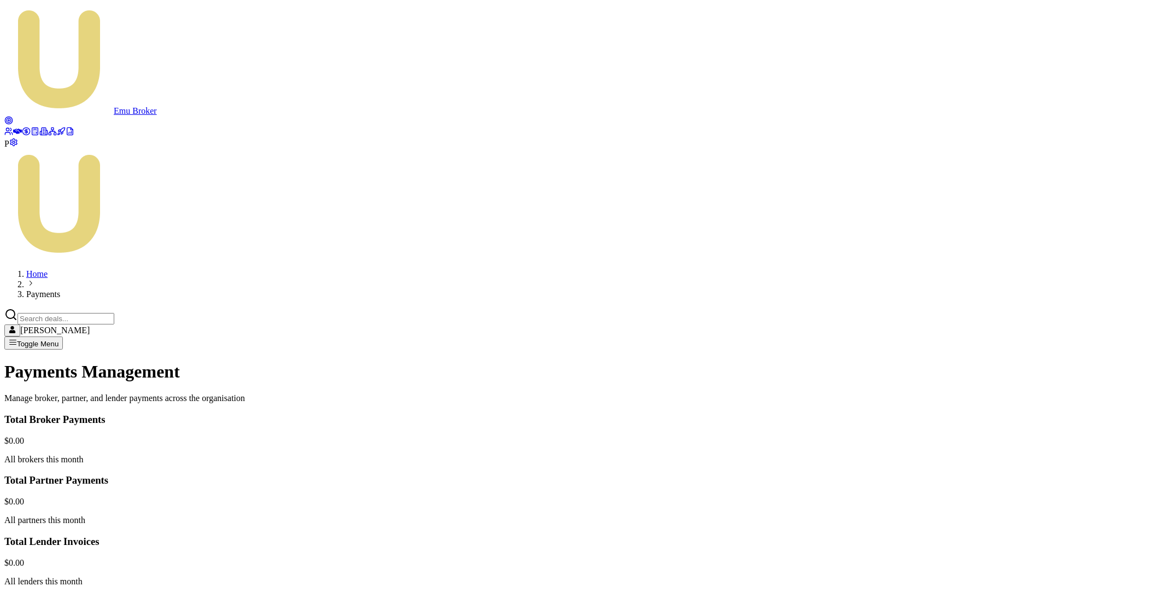
click at [1050, 316] on html "Emu Broker P Home Payments Matt Leeburn Toggle Menu Payments Management Manage …" at bounding box center [582, 588] width 1165 height 1176
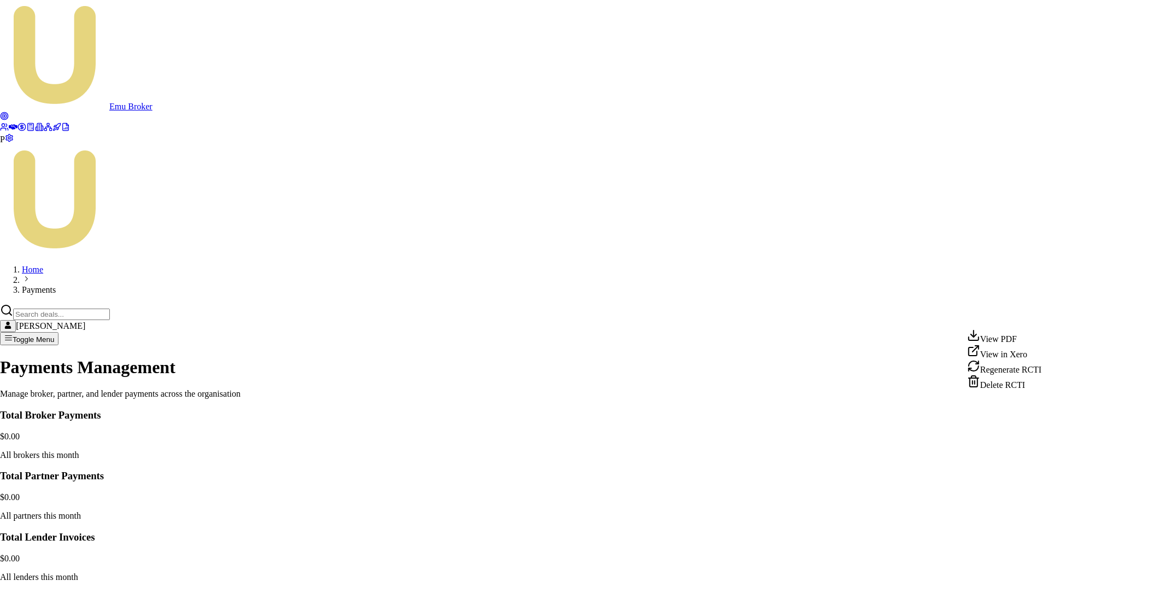
click at [1025, 355] on div "View in Xero" at bounding box center [1004, 351] width 74 height 15
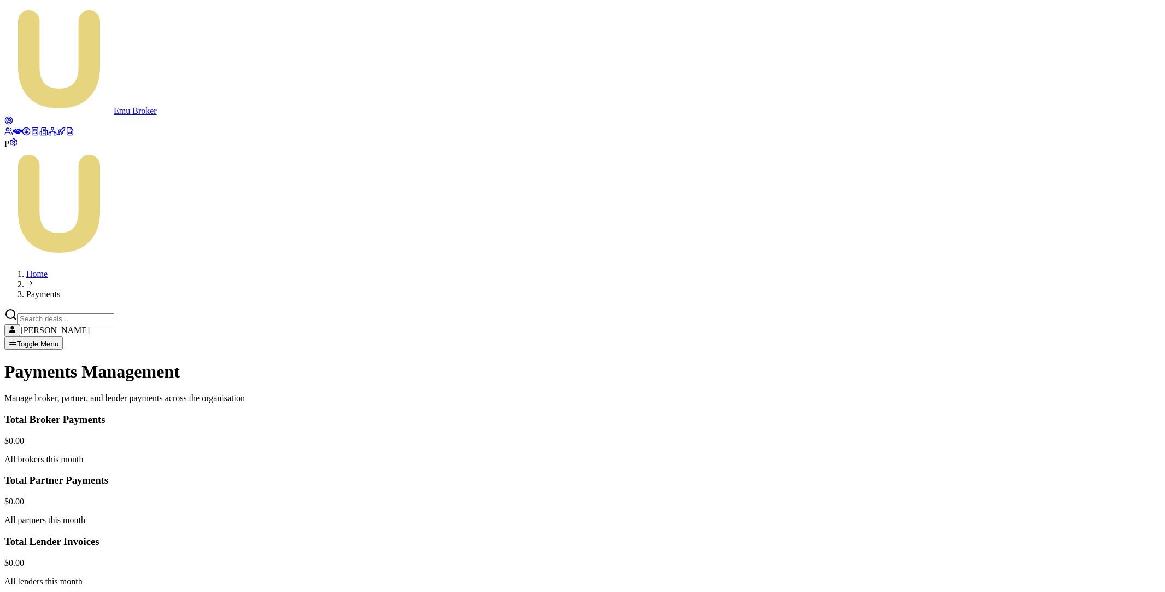
click at [1045, 342] on html "Emu Broker P Home Payments Matt Leeburn Toggle Menu Payments Management Manage …" at bounding box center [582, 588] width 1165 height 1176
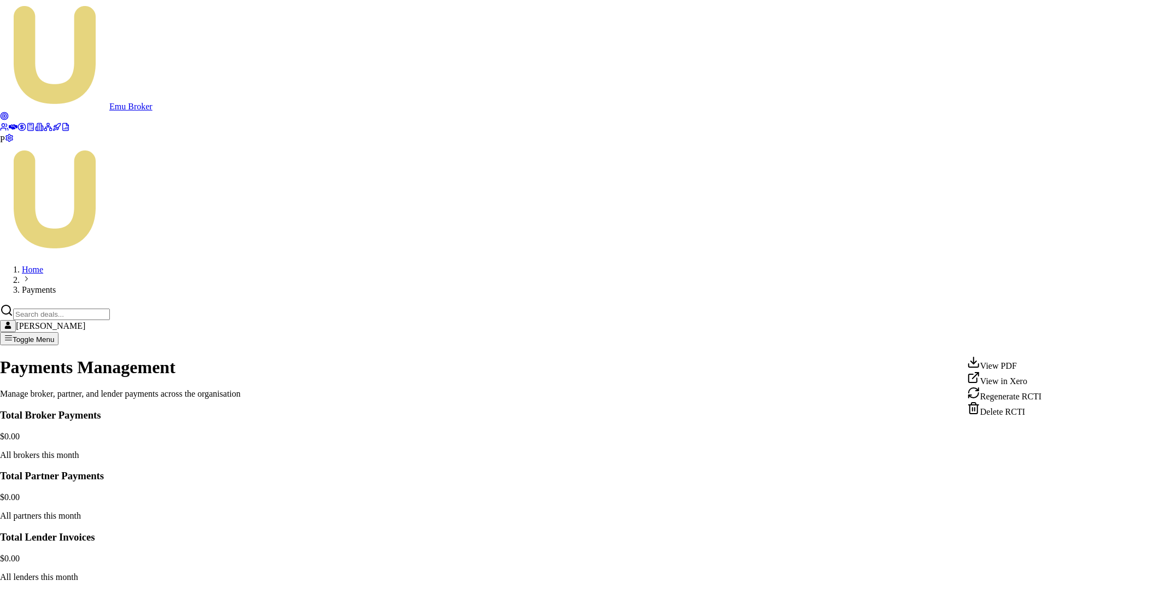
click at [1020, 384] on div "View in Xero" at bounding box center [1004, 378] width 74 height 15
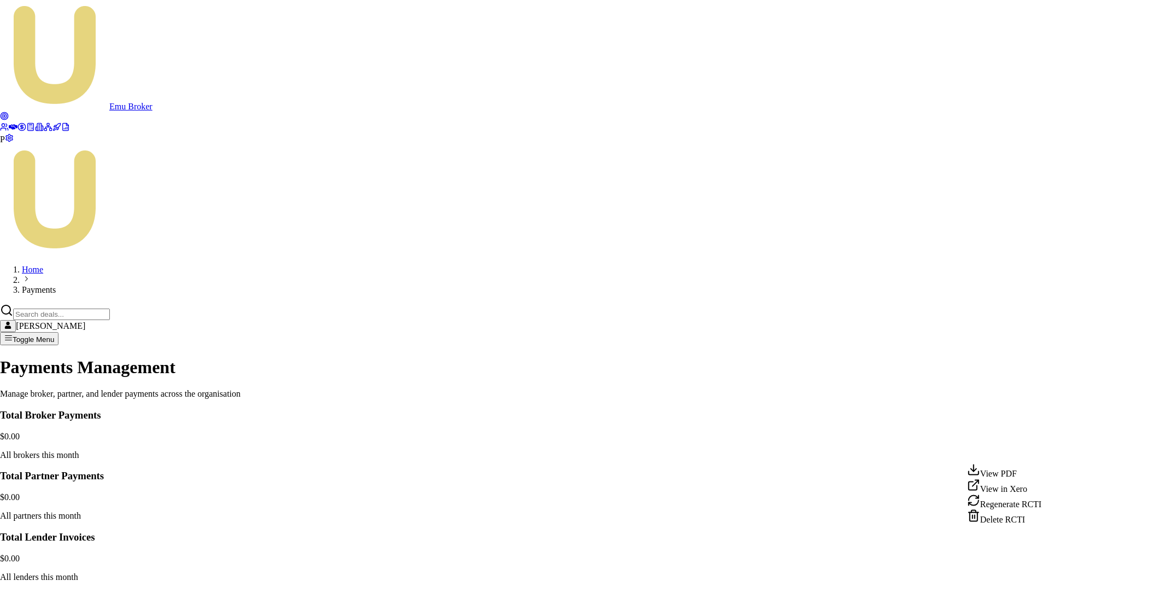
click at [1050, 450] on html "Emu Broker P Home Payments Matt Leeburn Toggle Menu Payments Management Manage …" at bounding box center [582, 586] width 1165 height 1172
click at [1023, 470] on div "View PDF" at bounding box center [1004, 470] width 74 height 15
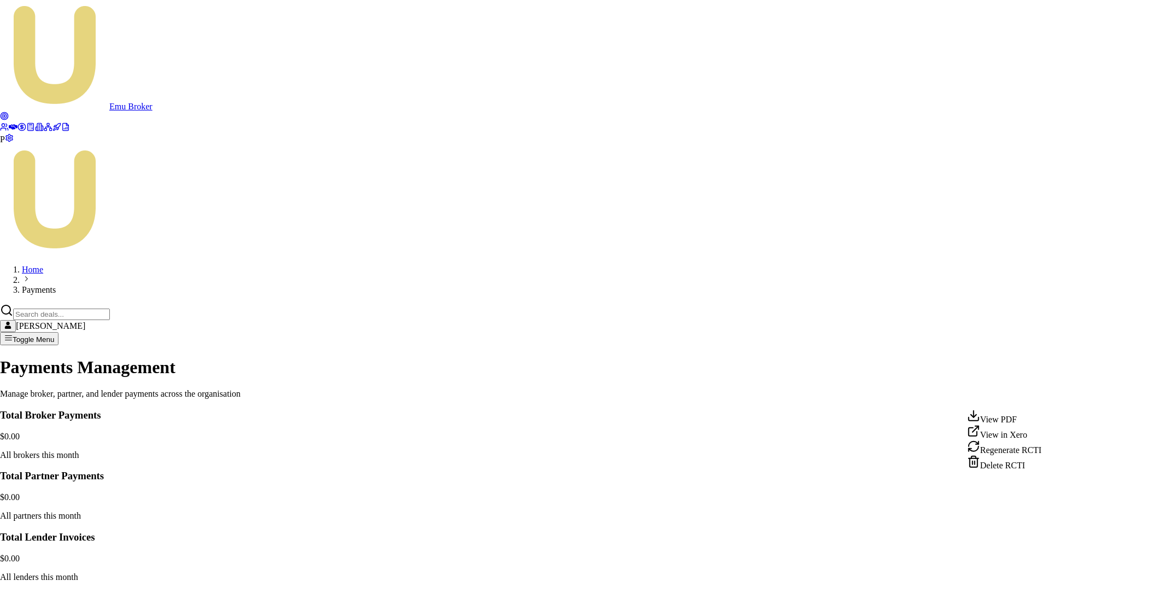
click at [1041, 399] on html "Emu Broker P Home Payments Matt Leeburn Toggle Menu Payments Management Manage …" at bounding box center [582, 586] width 1165 height 1172
click at [1023, 416] on div "View PDF" at bounding box center [1004, 416] width 74 height 15
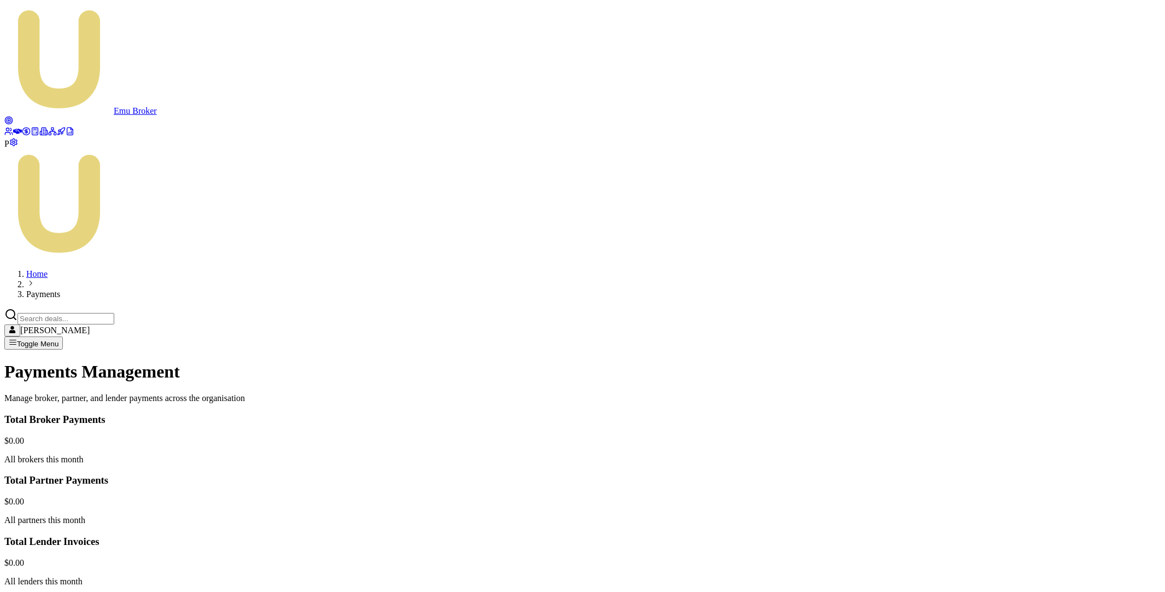
click at [1048, 477] on html "Emu Broker P Home Payments Matt Leeburn Toggle Menu Payments Management Manage …" at bounding box center [582, 588] width 1165 height 1176
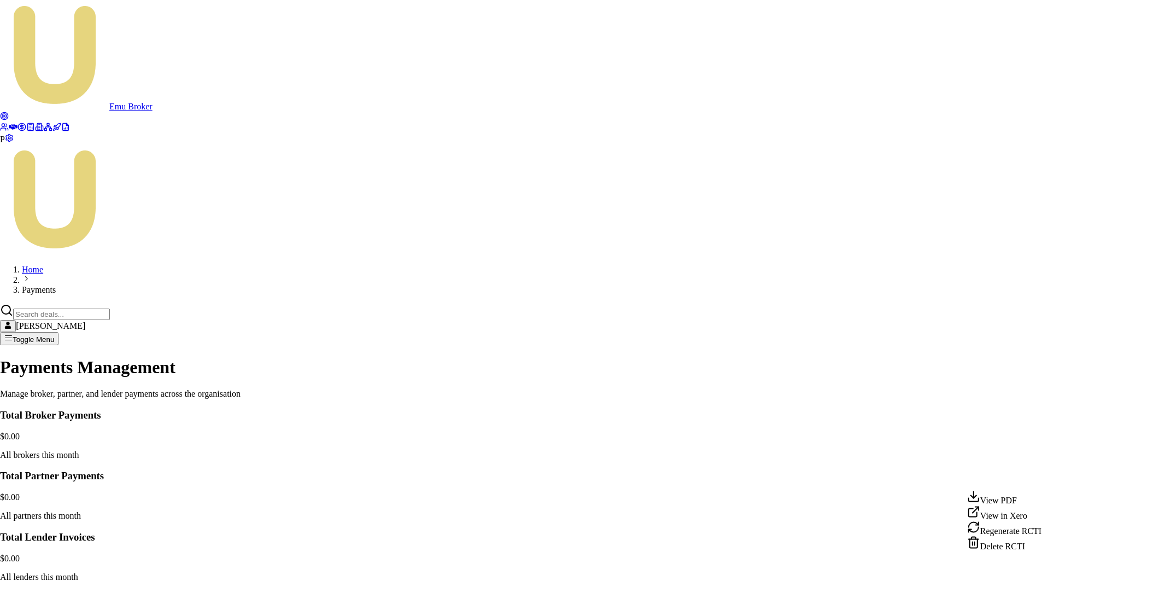
click at [1026, 501] on div "View PDF" at bounding box center [1004, 497] width 74 height 15
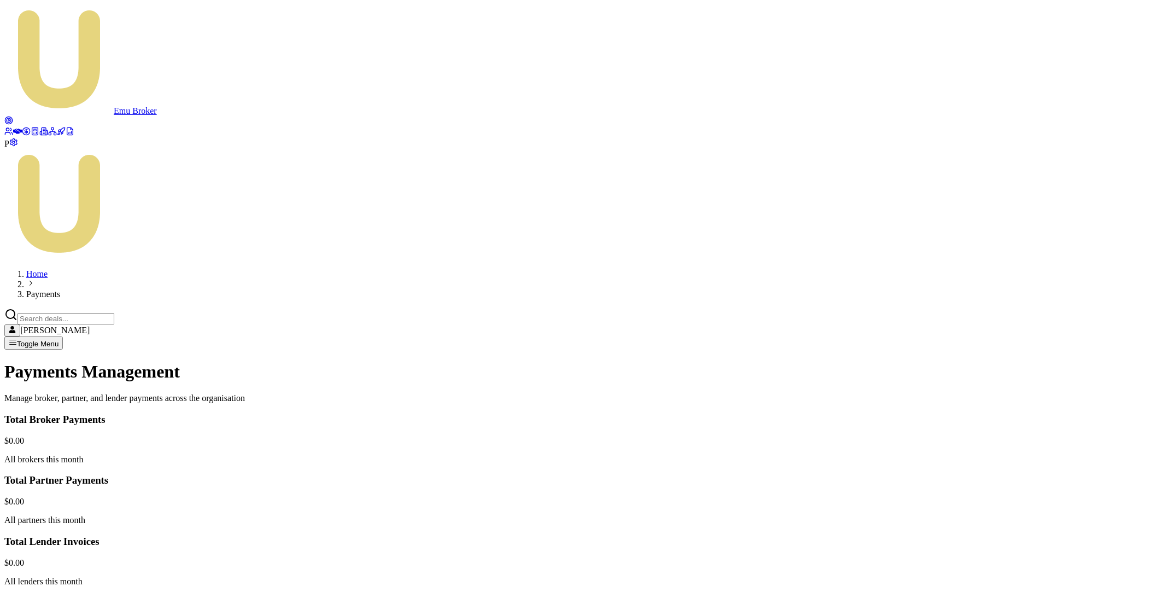
click at [1048, 480] on html "Emu Broker P Home Payments Matt Leeburn Toggle Menu Payments Management Manage …" at bounding box center [582, 588] width 1165 height 1176
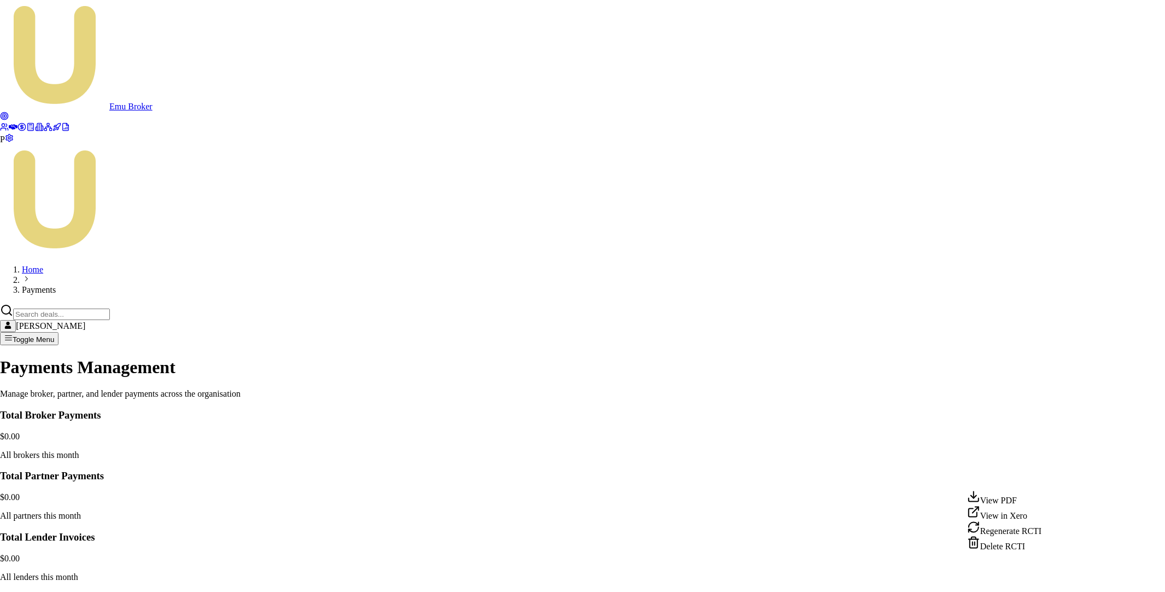
click at [1023, 520] on div "View in Xero" at bounding box center [1004, 512] width 74 height 15
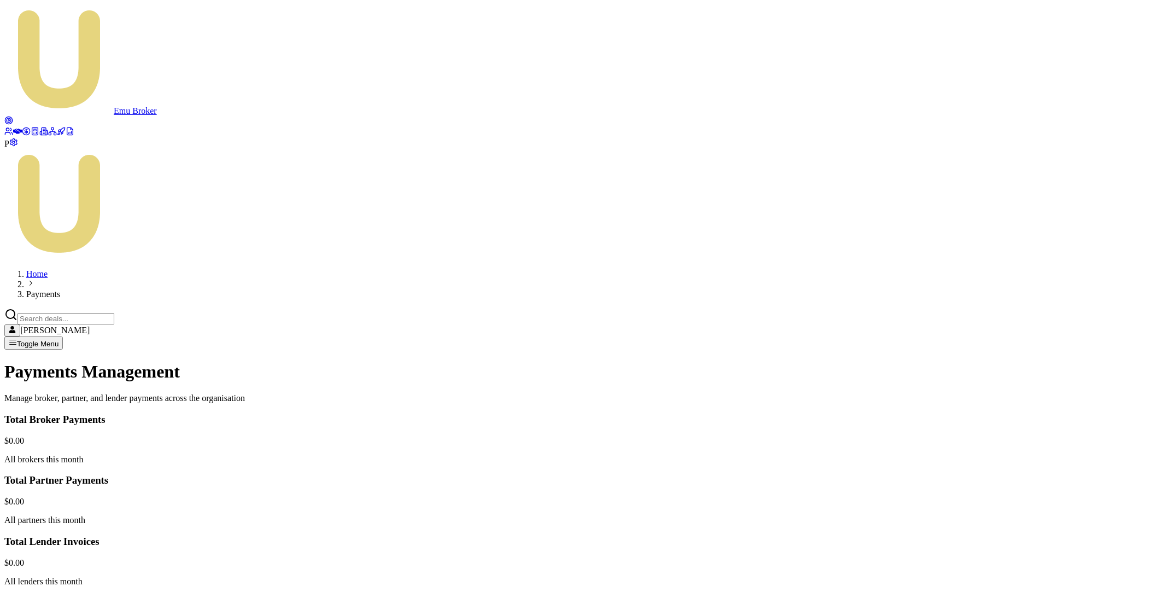
scroll to position [74, 0]
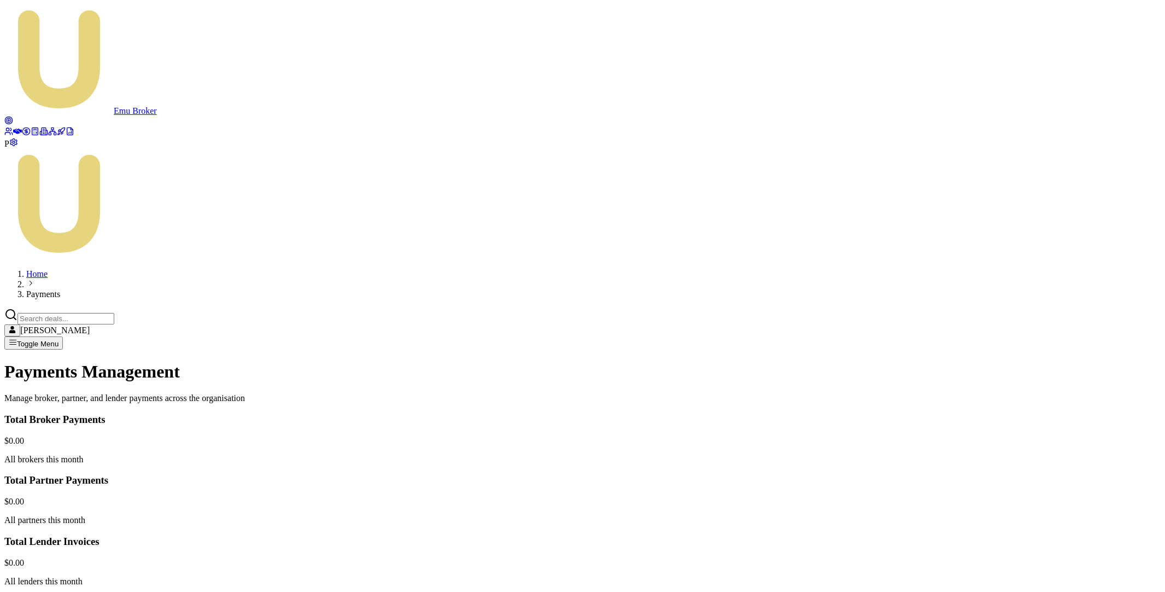
click at [1047, 318] on html "Emu Broker P Home Payments Matt Leeburn Toggle Menu Payments Management Manage …" at bounding box center [582, 588] width 1165 height 1176
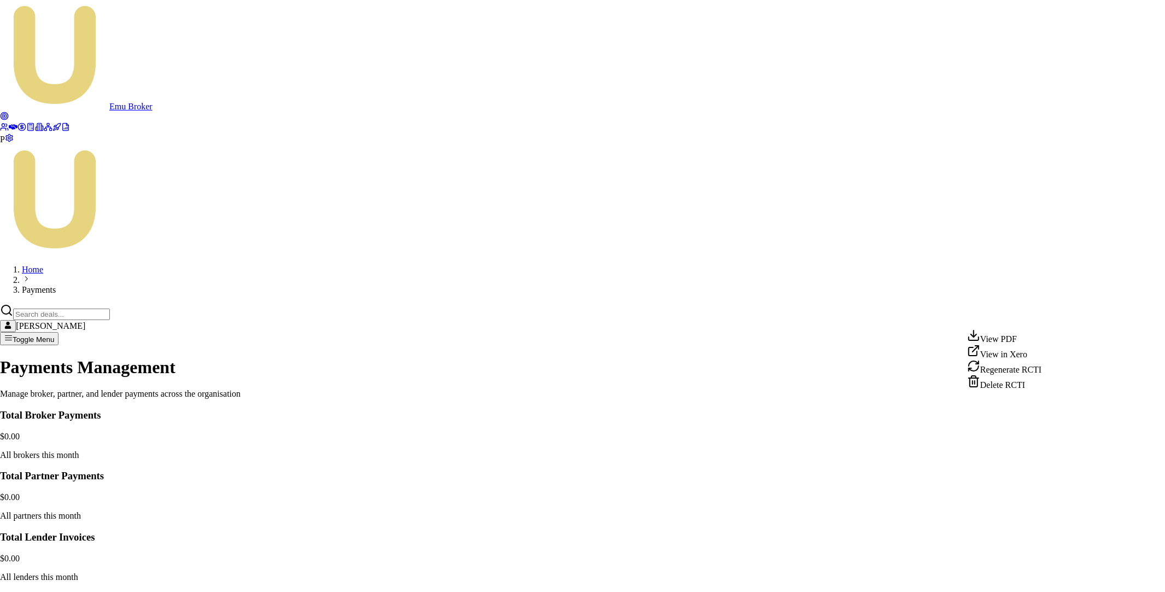
click at [1022, 359] on div "View in Xero" at bounding box center [1004, 351] width 74 height 15
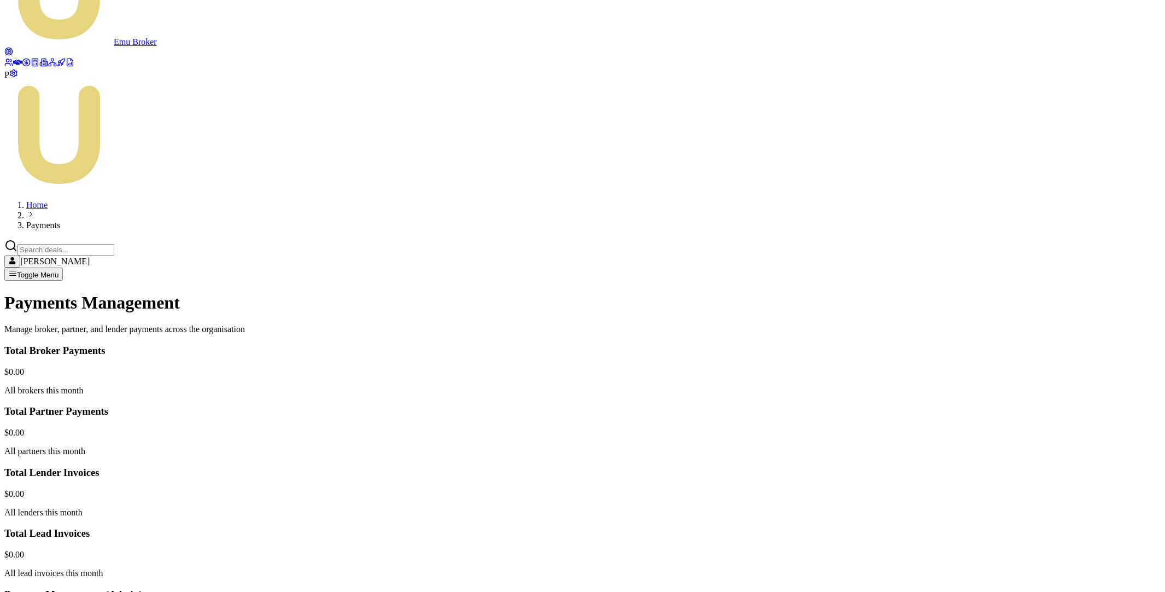
scroll to position [74, 0]
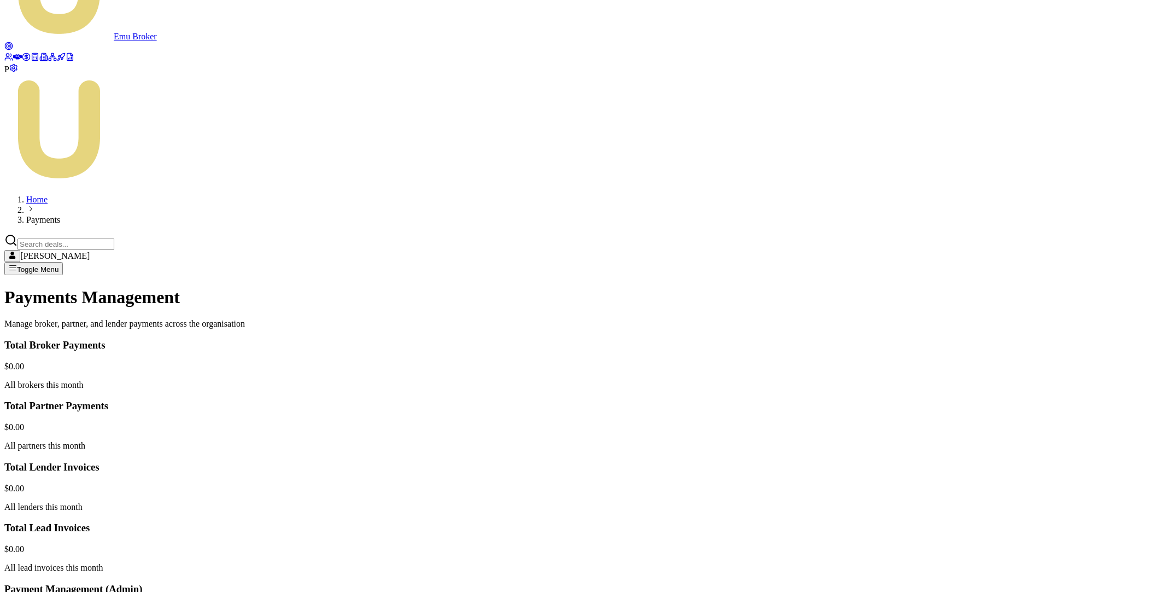
click at [1046, 404] on html "Emu Broker P Home Payments Matt Leeburn Toggle Menu Payments Management Manage …" at bounding box center [582, 514] width 1165 height 1176
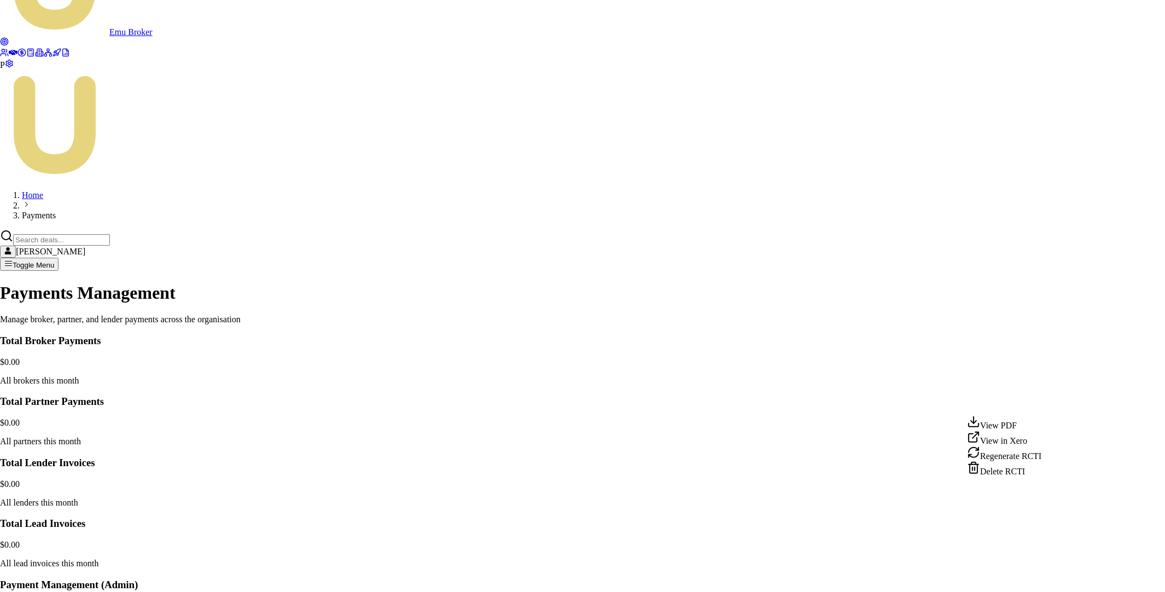
click at [1020, 443] on div "View in Xero" at bounding box center [1004, 437] width 74 height 15
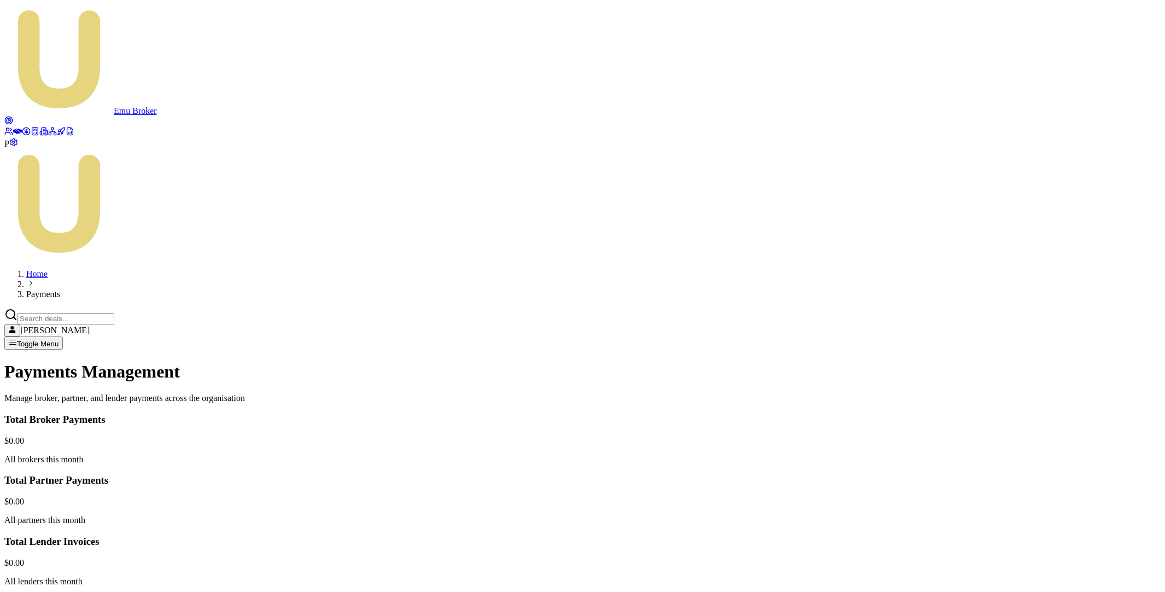
click at [1046, 399] on html "Emu Broker P Home Payments Matt Leeburn Toggle Menu Payments Management Manage …" at bounding box center [582, 588] width 1165 height 1176
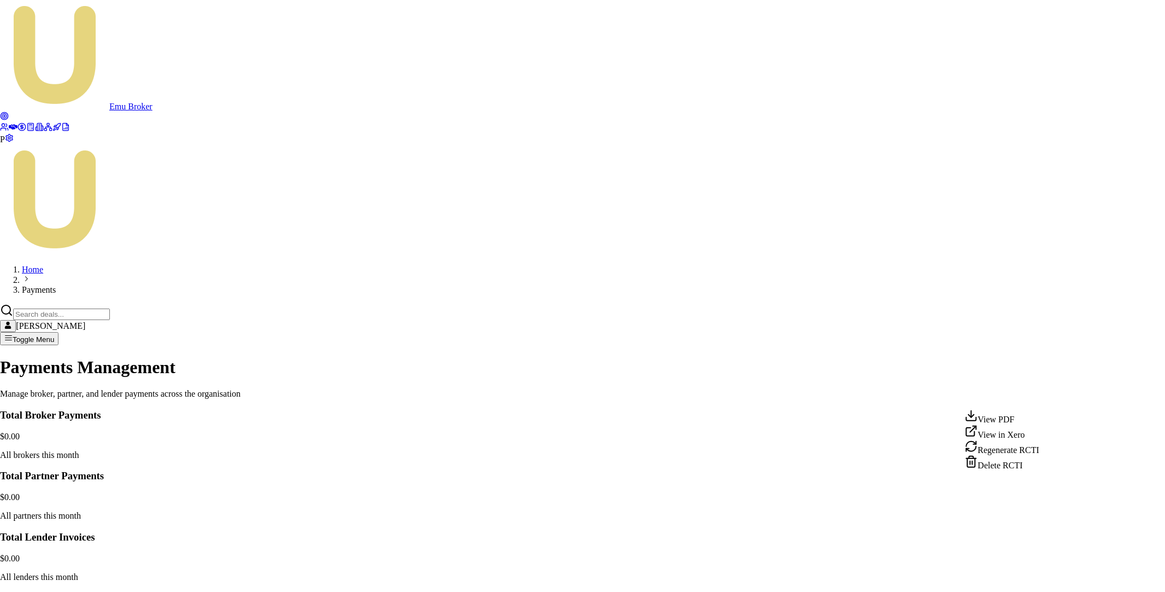
click at [1018, 420] on div "View PDF" at bounding box center [1002, 416] width 74 height 15
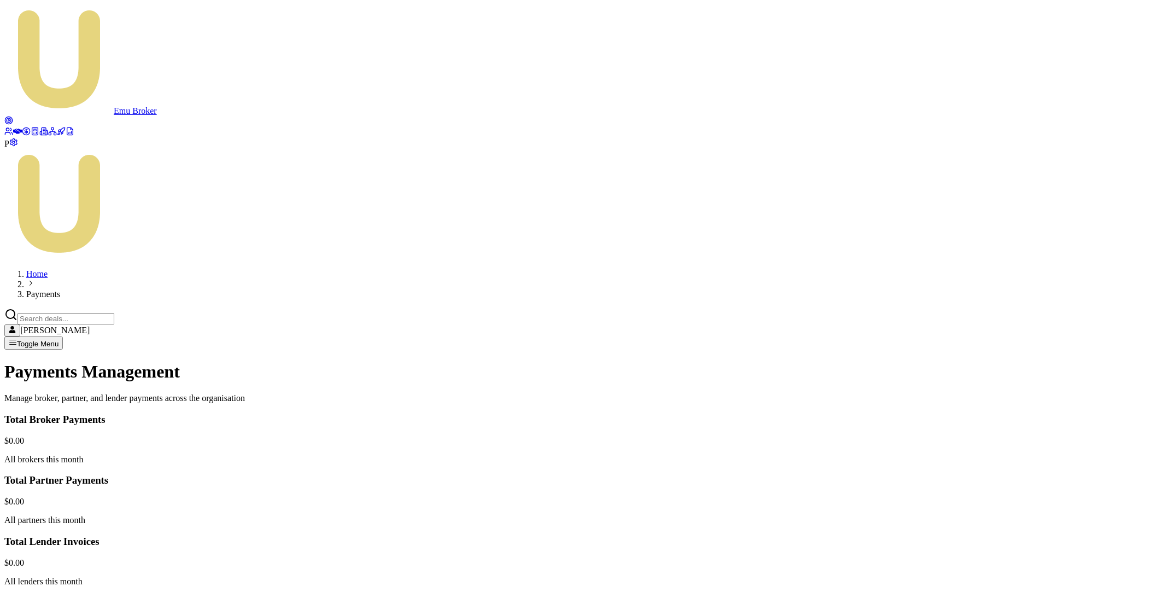
click at [1048, 453] on html "Emu Broker P Home Payments Matt Leeburn Toggle Menu Payments Management Manage …" at bounding box center [582, 588] width 1165 height 1176
click at [1045, 448] on html "Emu Broker P Home Payments Matt Leeburn Toggle Menu Payments Management Manage …" at bounding box center [582, 588] width 1165 height 1176
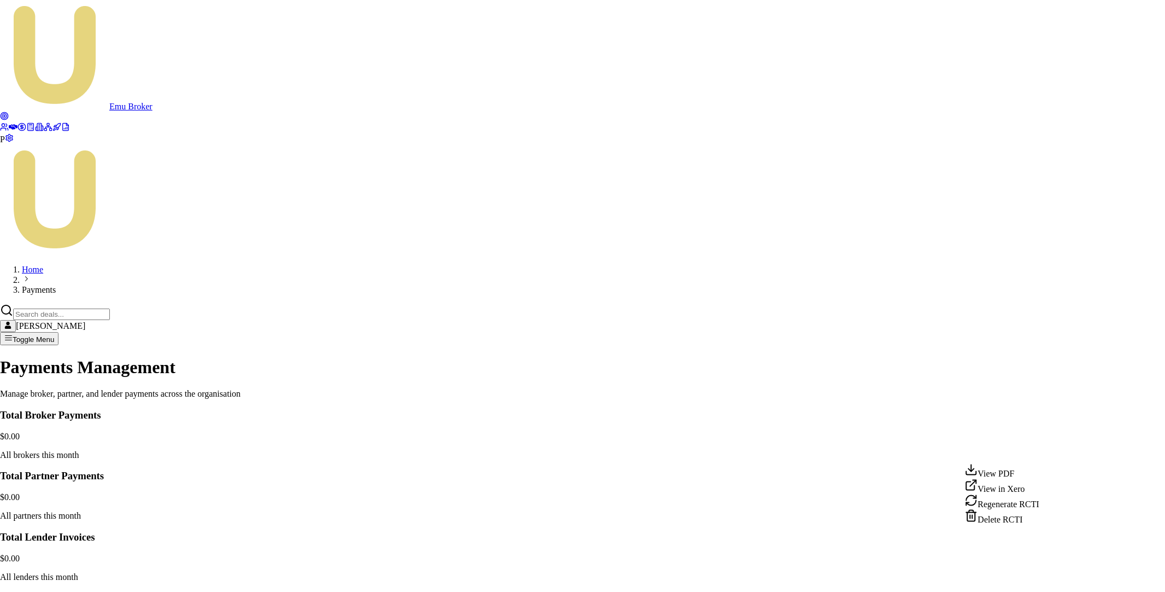
click at [1017, 476] on div "View PDF" at bounding box center [1002, 470] width 74 height 15
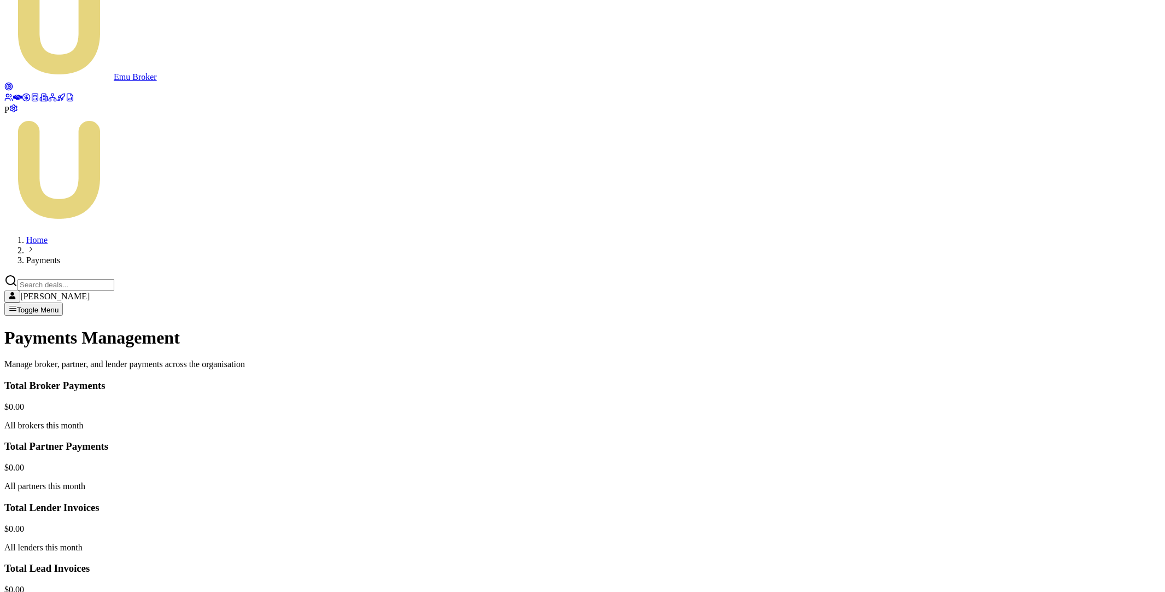
scroll to position [48, 0]
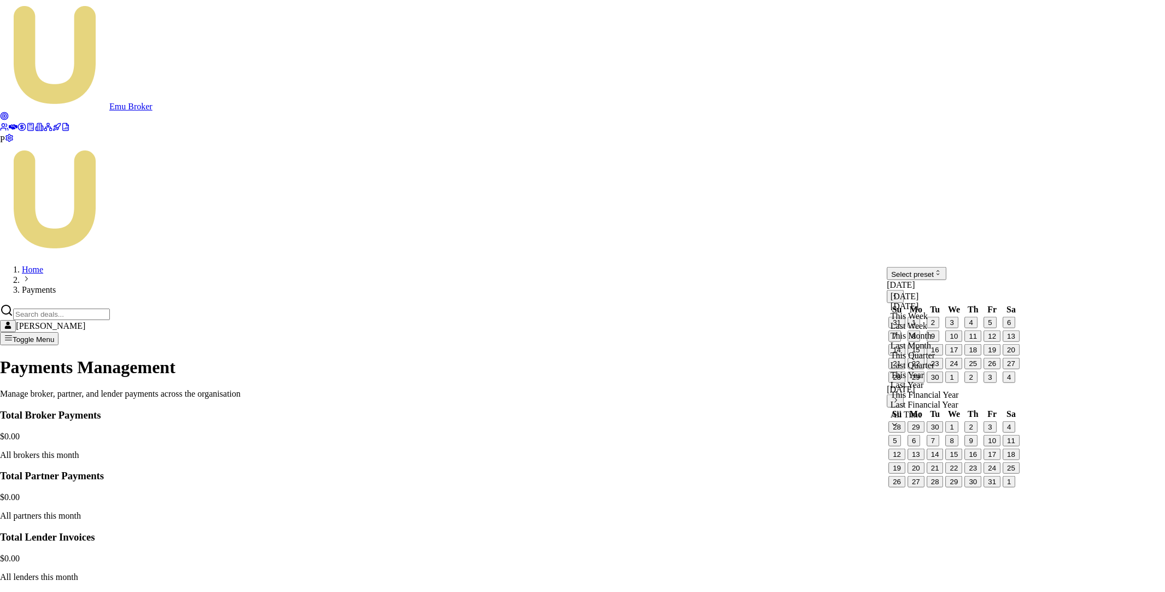
click at [960, 285] on html "Emu Broker P Home Payments Matt Leeburn Toggle Menu Payments Management Manage …" at bounding box center [582, 410] width 1165 height 820
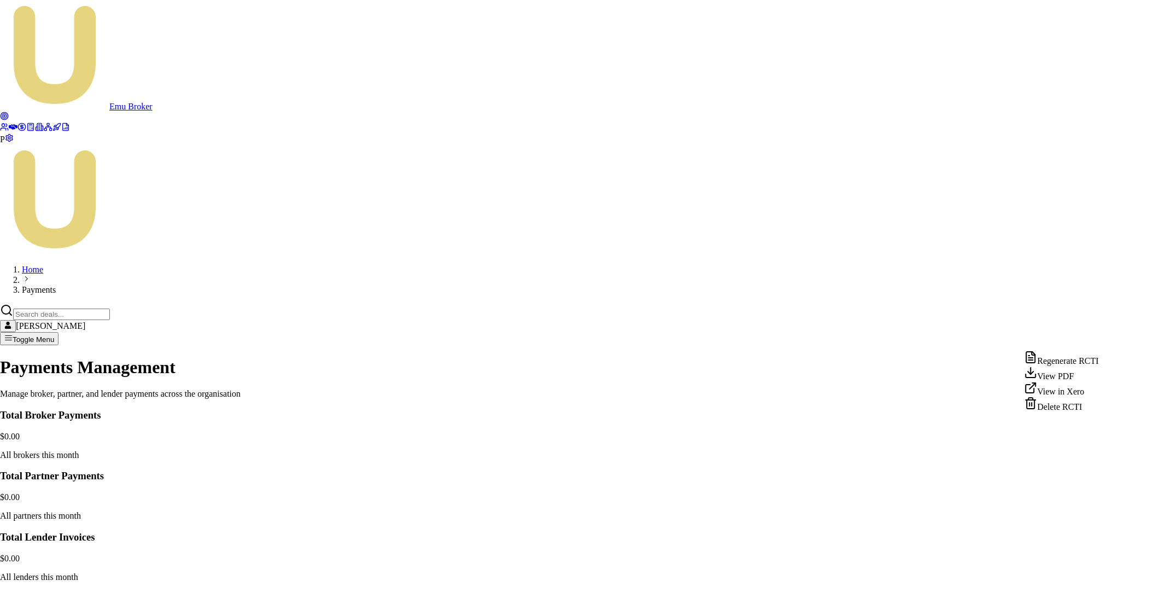
click at [1077, 396] on div "View in Xero" at bounding box center [1061, 388] width 74 height 15
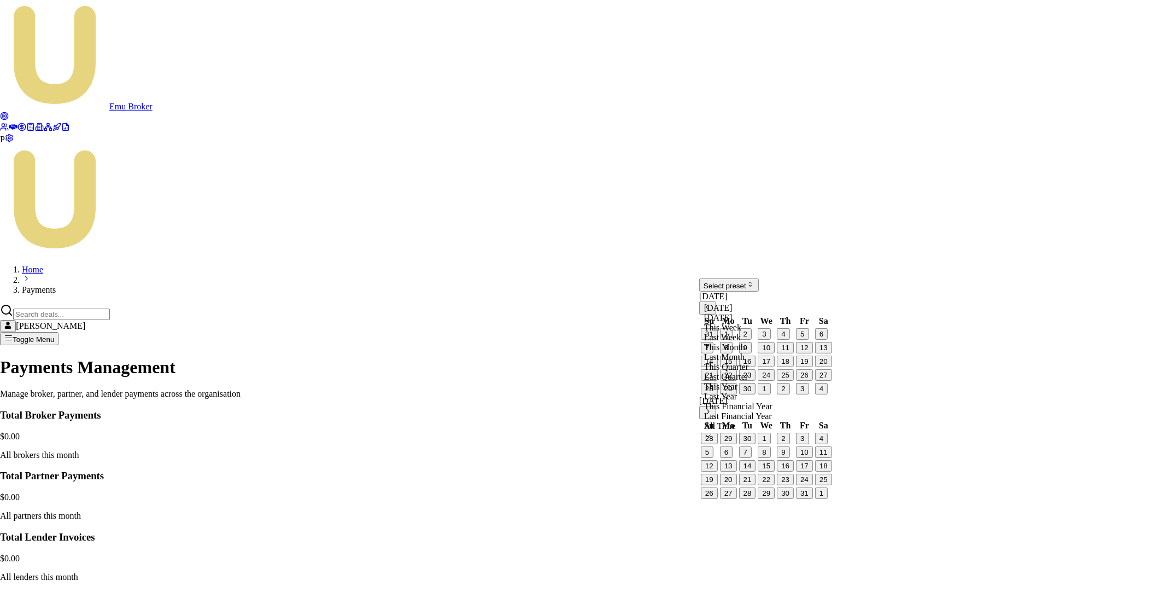
click at [781, 299] on html "Emu Broker P Home Payments Matt Leeburn Toggle Menu Payments Management Manage …" at bounding box center [582, 419] width 1165 height 838
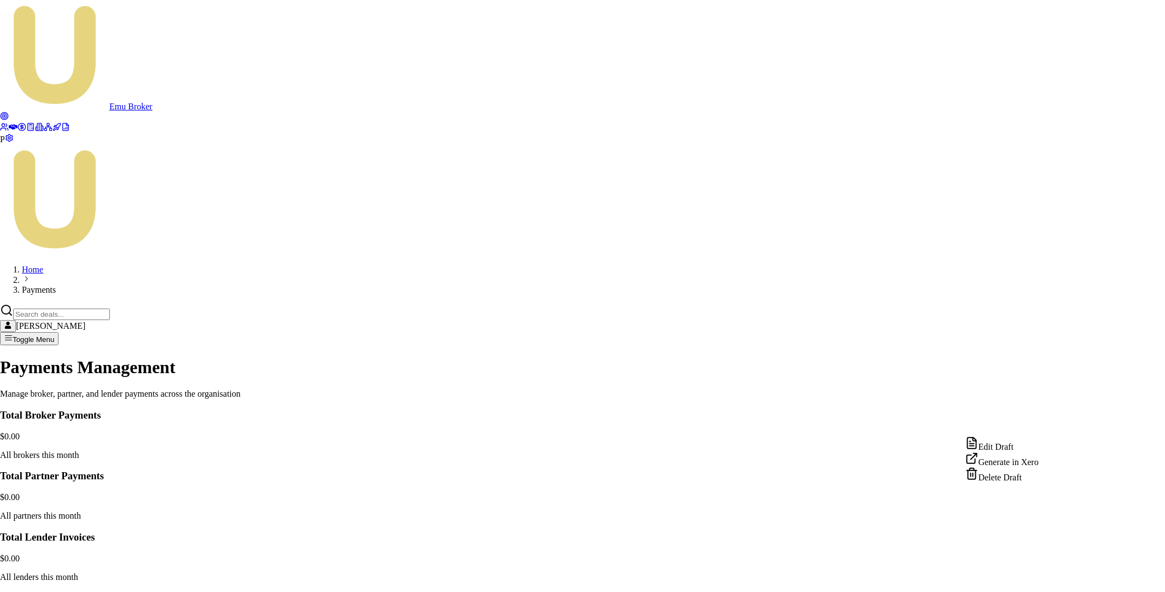
click at [1043, 423] on html "Emu Broker P Home Payments Matt Leeburn Toggle Menu Payments Management Manage …" at bounding box center [582, 586] width 1165 height 1172
click at [1029, 448] on div "Edit Draft" at bounding box center [1002, 443] width 73 height 15
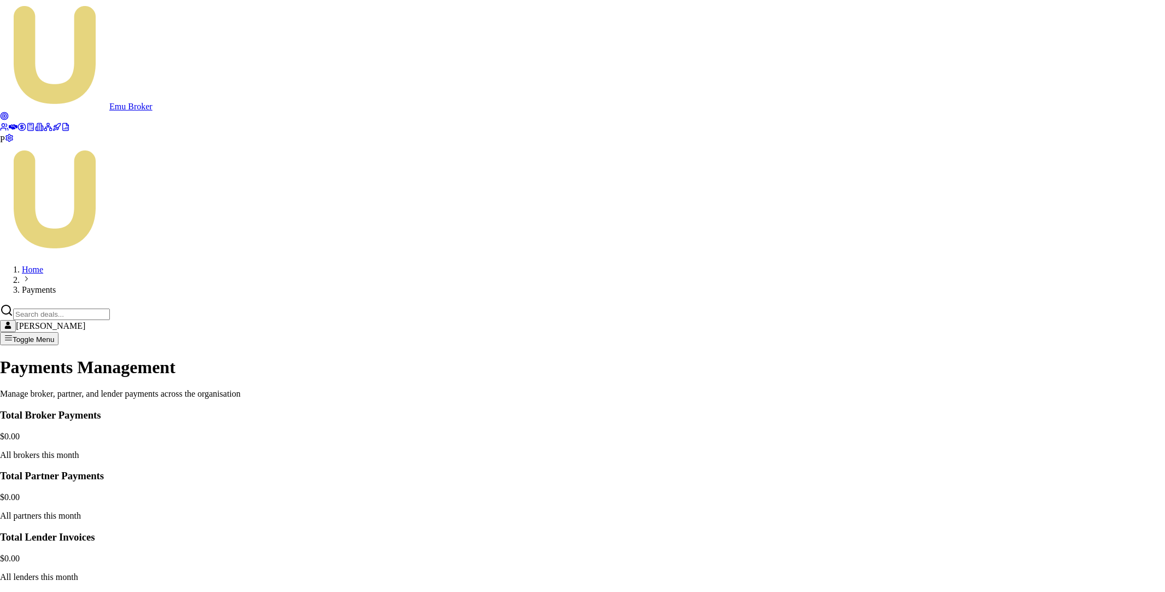
drag, startPoint x: 631, startPoint y: 360, endPoint x: 724, endPoint y: 361, distance: 93.0
paste input "53"
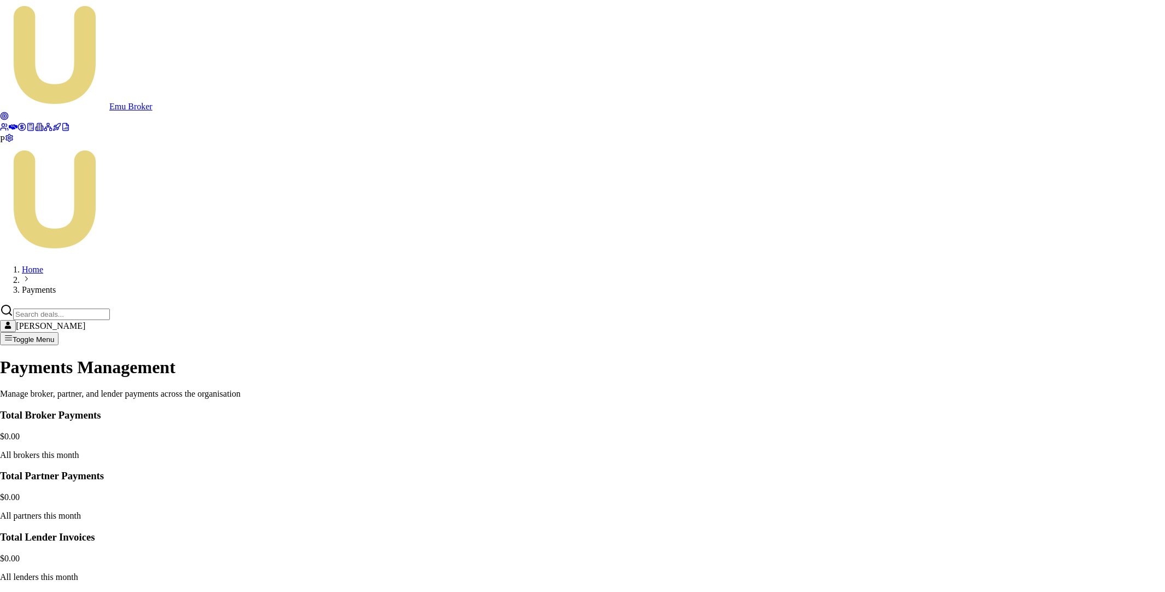
type input "530"
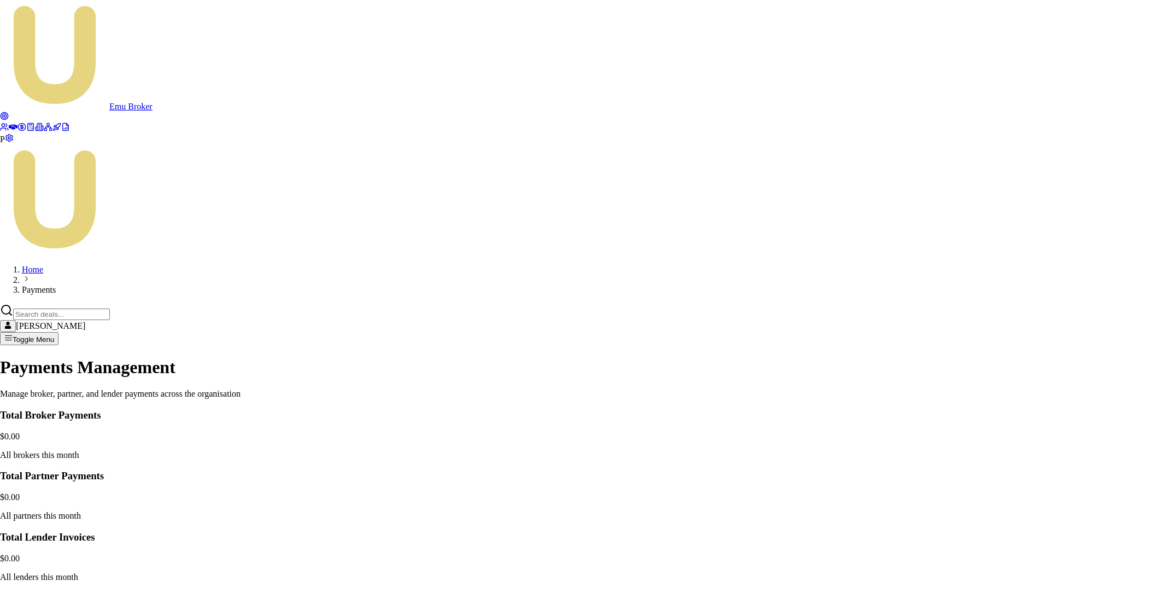
paste input "Partner Referral Fee - D-WZA3WUL97A DESIGNER BLINDS AND PLANTATIONS PTY LTD RIX"
type input "Partner Referral Fee - D-WZA3WUL97A DESIGNER BLINDS AND PLANTATIONS PTY LTD RIX"
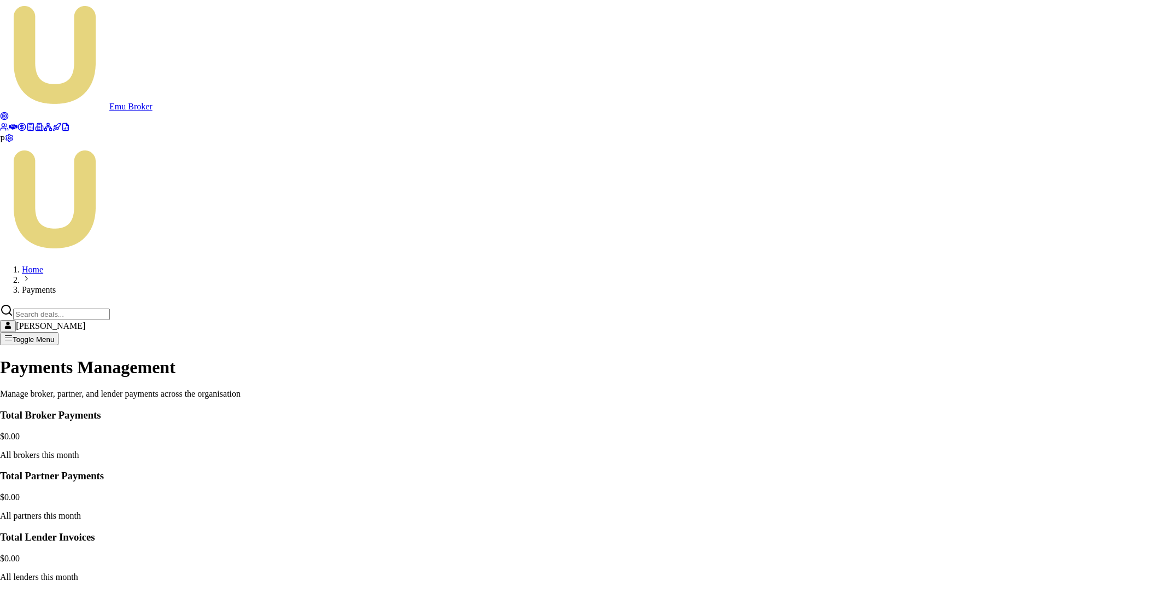
scroll to position [0, 0]
click at [1044, 371] on html "Emu Broker P Home Payments Matt Leeburn Toggle Menu Payments Management Manage …" at bounding box center [582, 586] width 1165 height 1172
click at [1074, 401] on html "Emu Broker P Home Payments Matt Leeburn Toggle Menu Payments Management Manage …" at bounding box center [582, 586] width 1165 height 1172
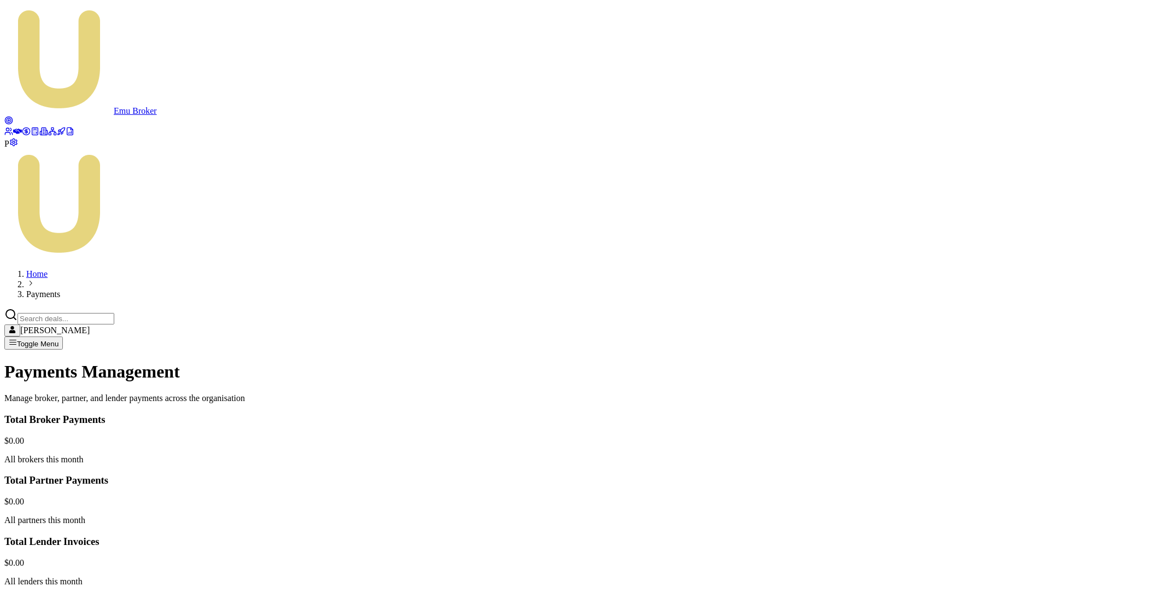
click at [1052, 422] on html "Emu Broker P Home Payments Matt Leeburn Toggle Menu Payments Management Manage …" at bounding box center [582, 588] width 1165 height 1176
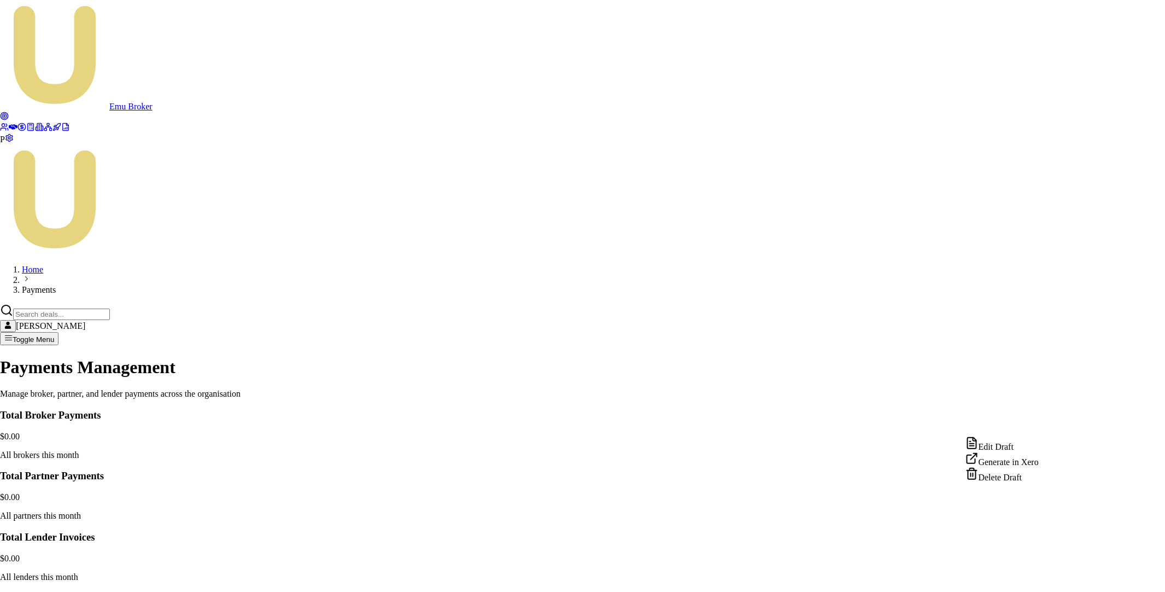
click at [1026, 448] on div "Edit Draft" at bounding box center [1002, 443] width 73 height 15
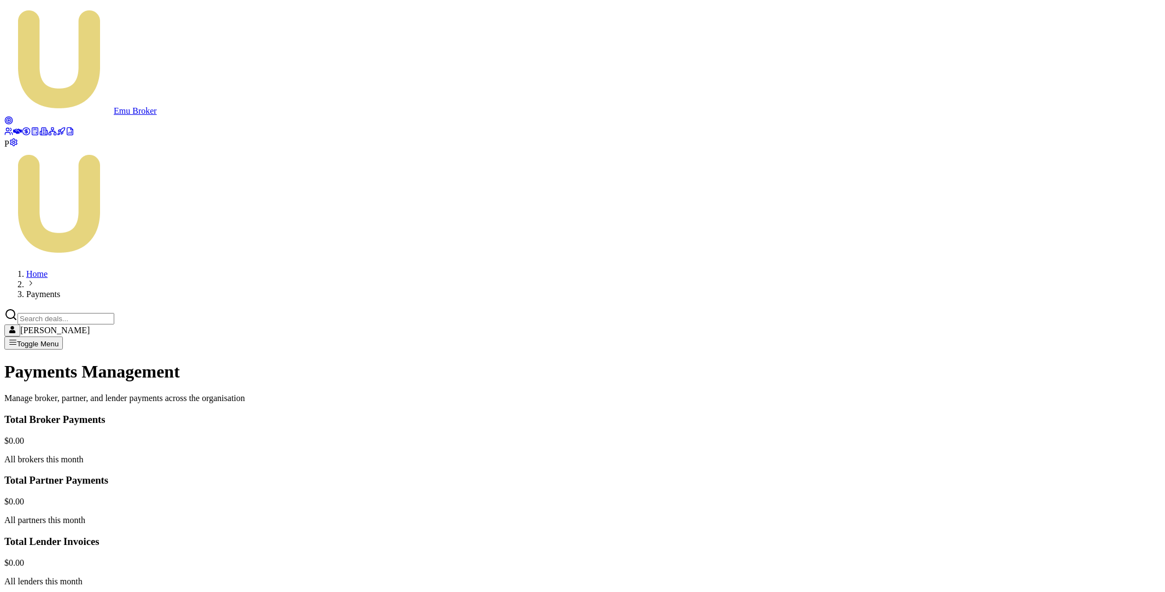
click at [1047, 397] on html "Emu Broker P Home Payments Matt Leeburn Toggle Menu Payments Management Manage …" at bounding box center [582, 588] width 1165 height 1176
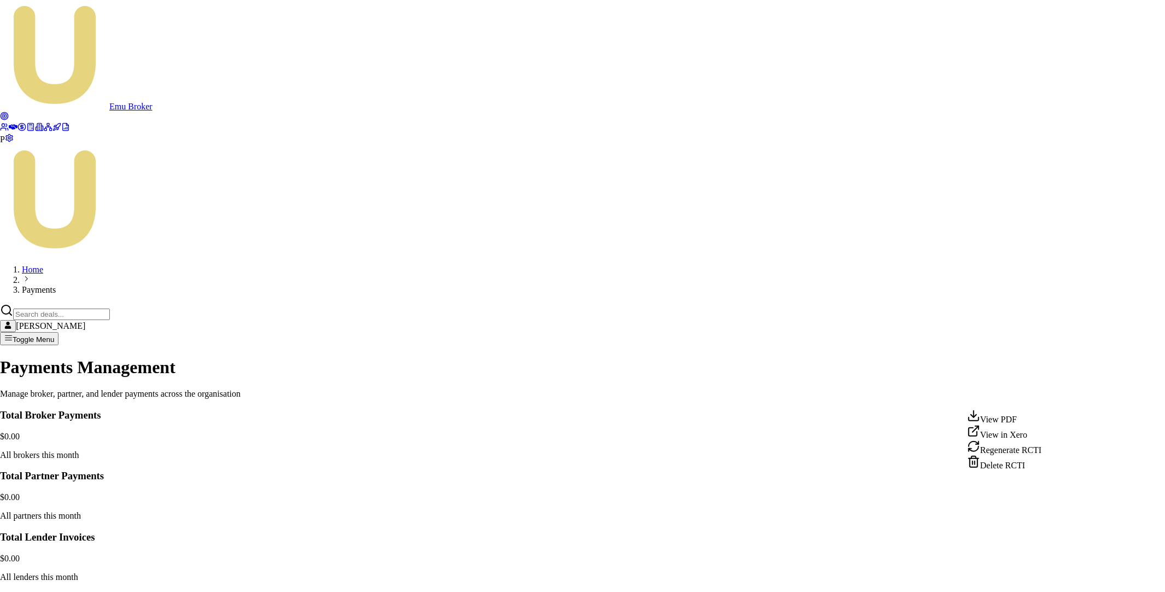
click at [1027, 435] on div "View in Xero" at bounding box center [1004, 431] width 74 height 15
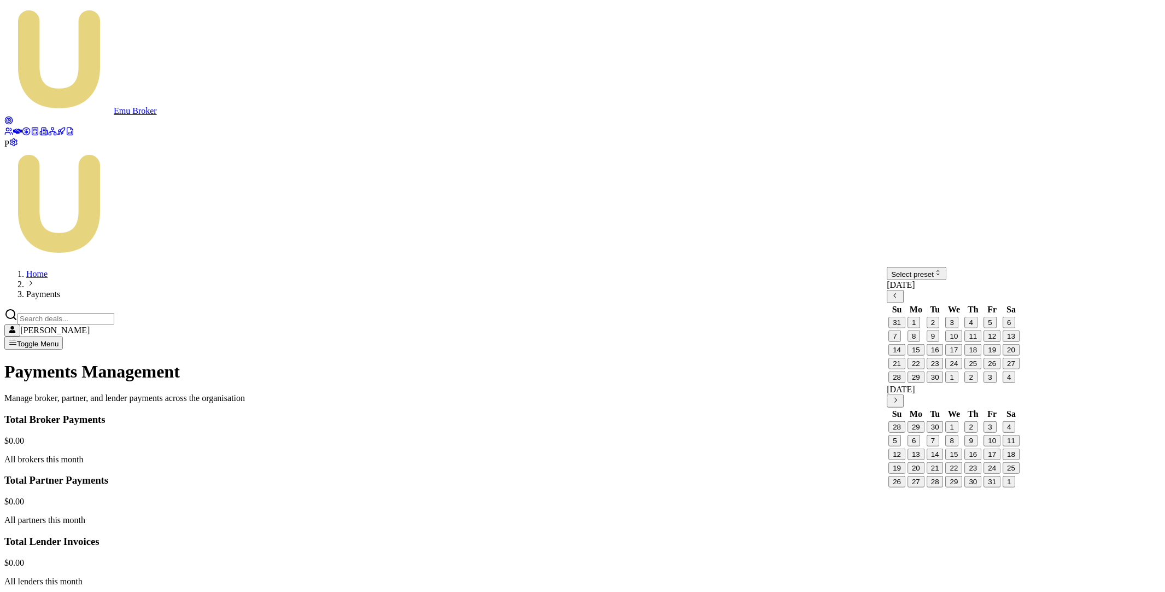
click at [950, 283] on html "Emu Broker P Home Payments Matt Leeburn Toggle Menu Payments Management Manage …" at bounding box center [582, 412] width 1165 height 824
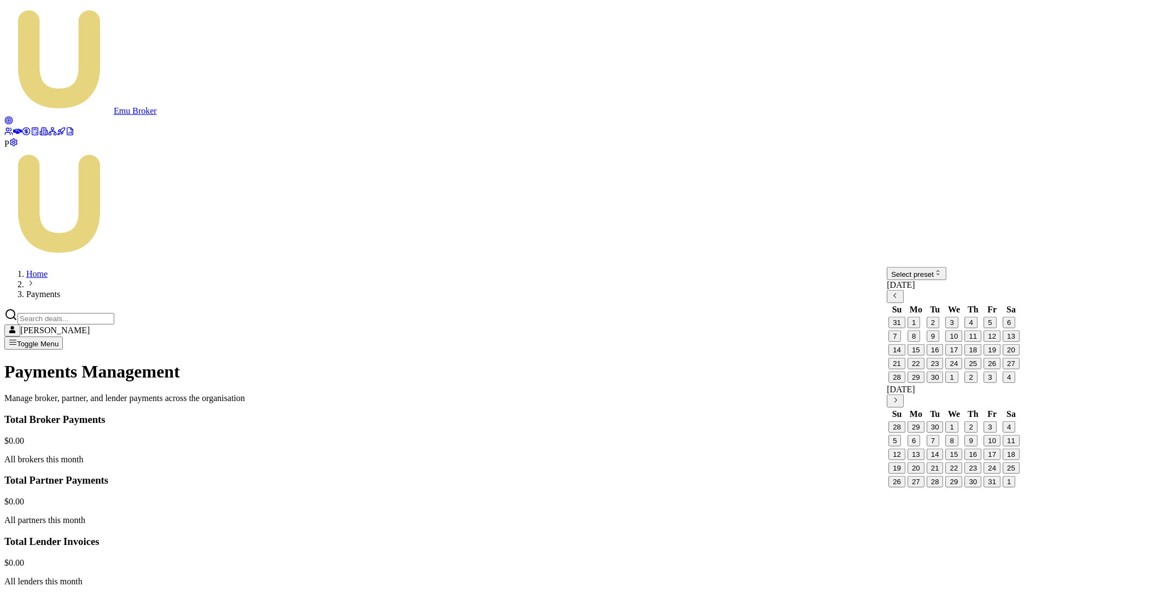
click at [981, 282] on html "Emu Broker P Home Payments Matt Leeburn Toggle Menu Payments Management Manage …" at bounding box center [582, 412] width 1165 height 824
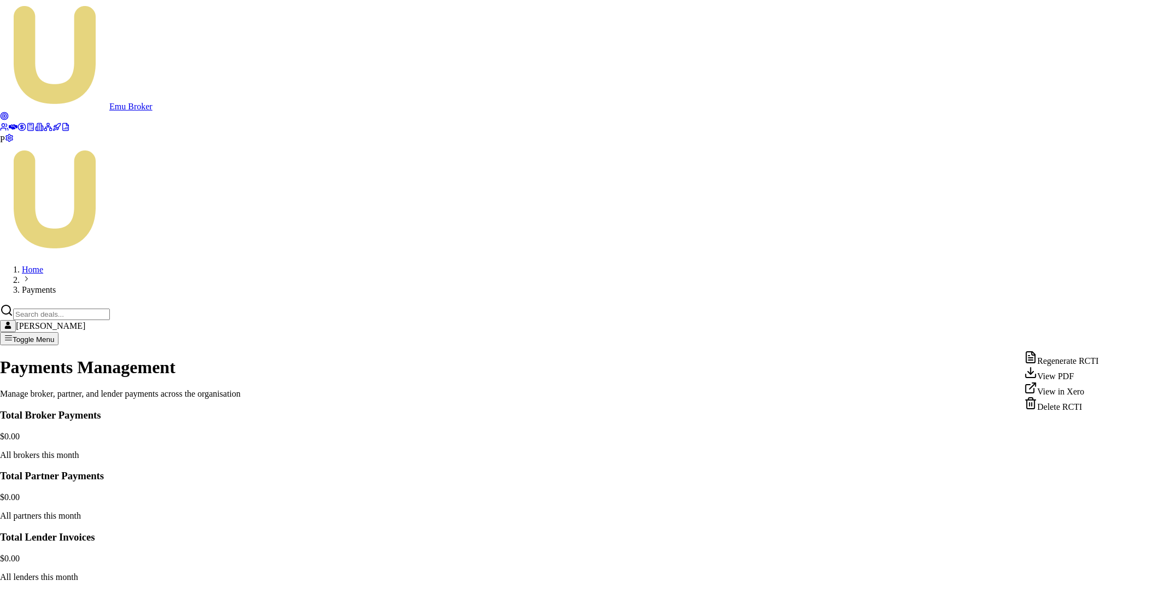
click at [1082, 396] on div "View in Xero" at bounding box center [1061, 388] width 74 height 15
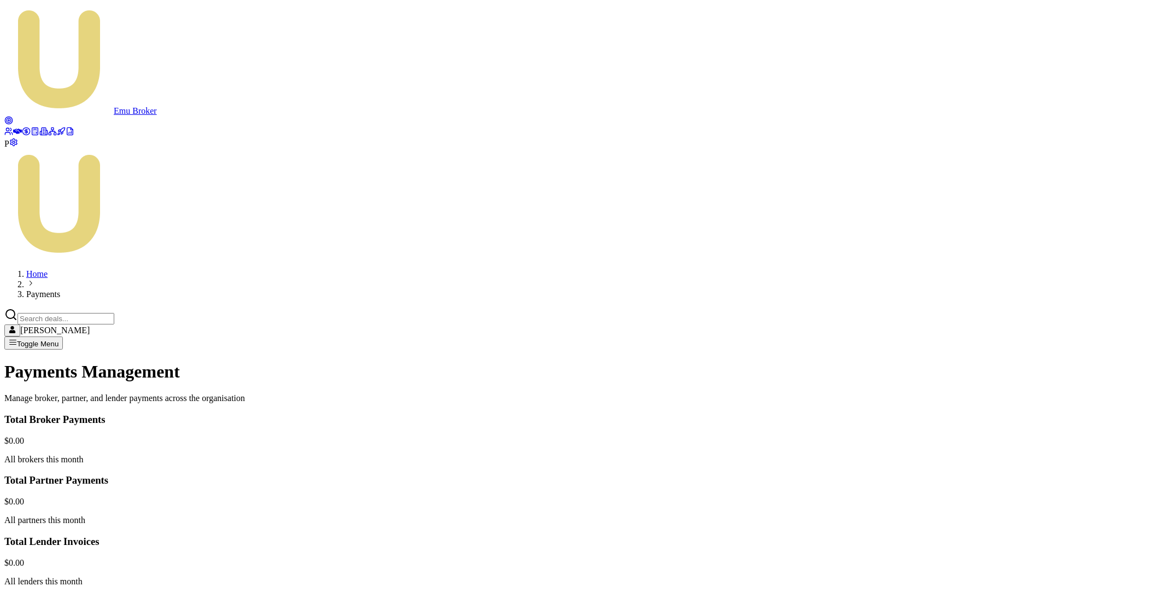
click at [931, 361] on div "Payments Management Manage broker, partner, and lender payments across the orga…" at bounding box center [582, 382] width 1157 height 42
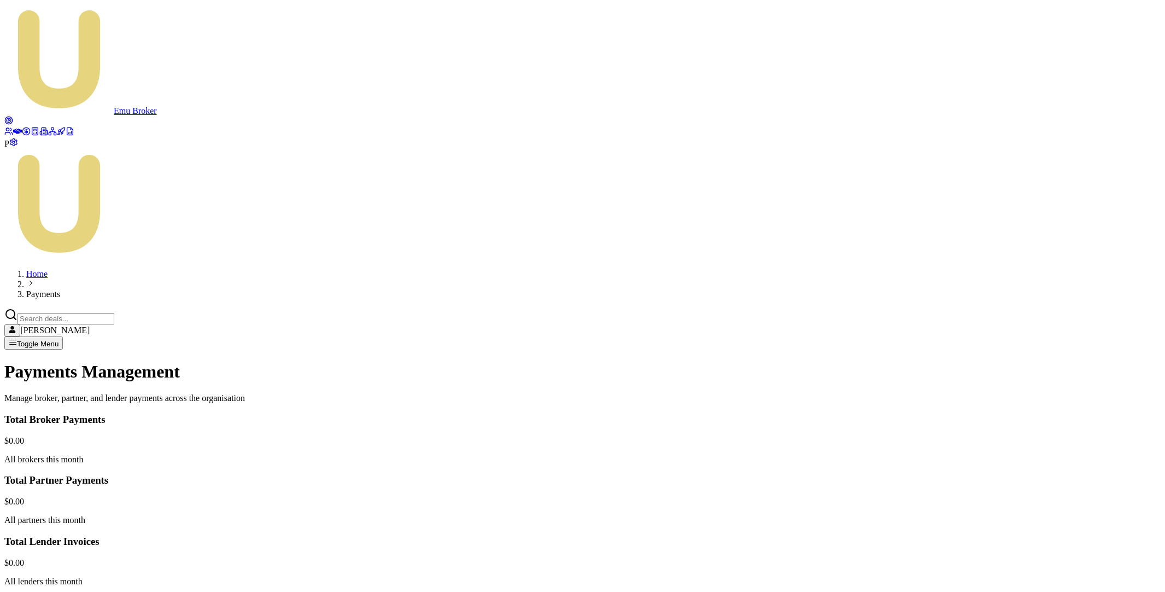
click at [907, 361] on div "Payments Management Manage broker, partner, and lender payments across the orga…" at bounding box center [582, 382] width 1157 height 42
click at [13, 117] on link at bounding box center [8, 121] width 9 height 9
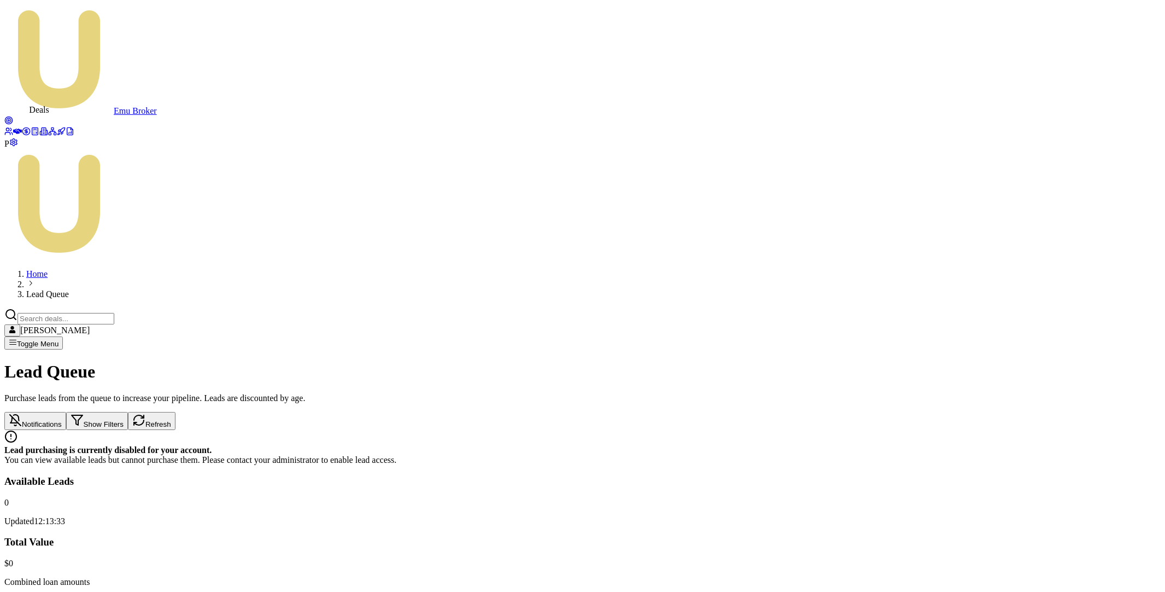
click at [15, 129] on icon at bounding box center [17, 131] width 9 height 5
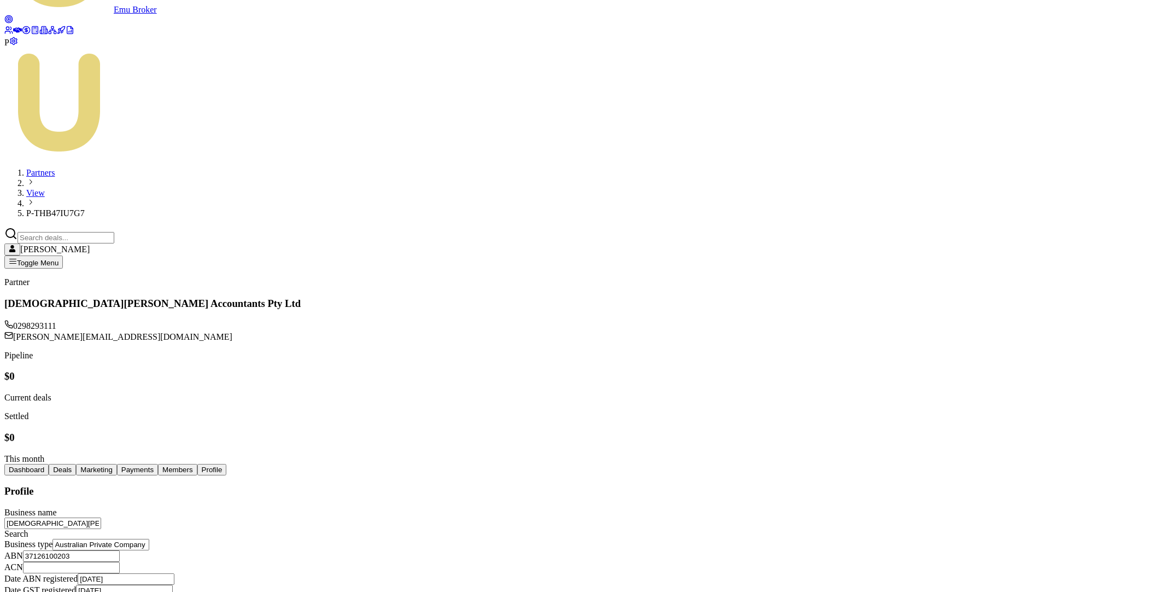
scroll to position [44, 0]
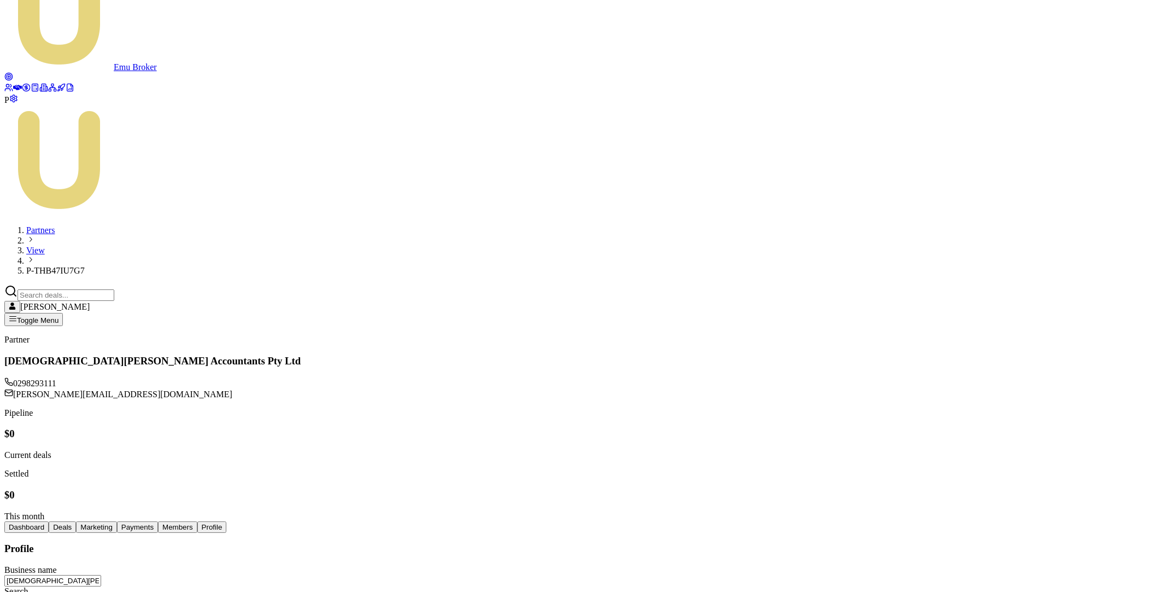
click at [50, 89] on icon at bounding box center [52, 88] width 5 height 2
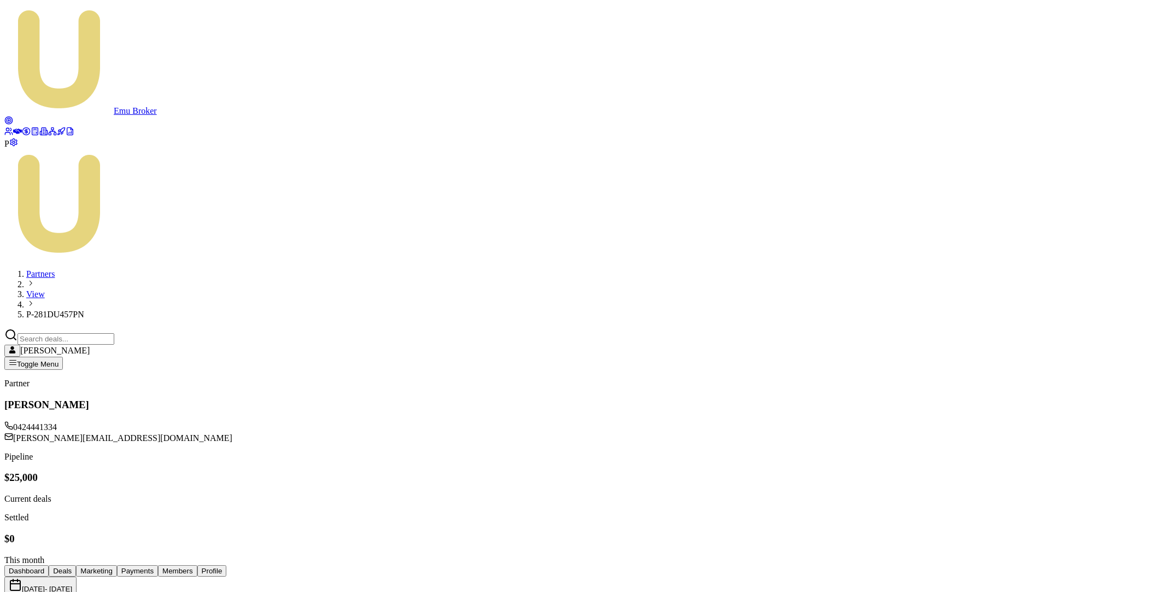
click at [227, 565] on button "Profile" at bounding box center [212, 570] width 30 height 11
click at [51, 130] on rect at bounding box center [52, 128] width 2 height 2
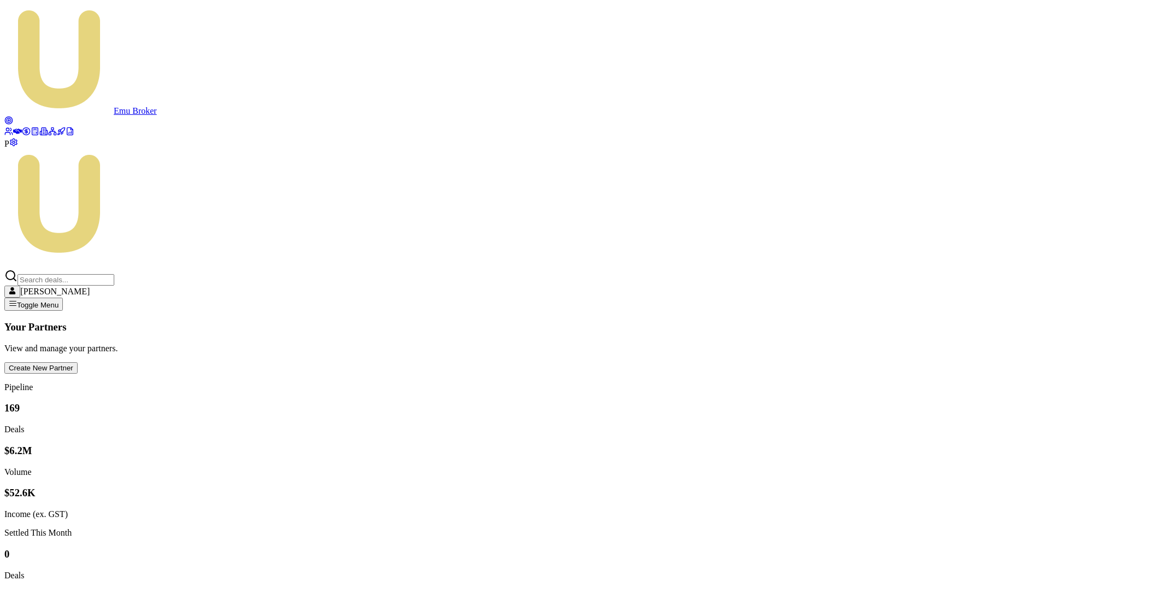
type input "sunrise"
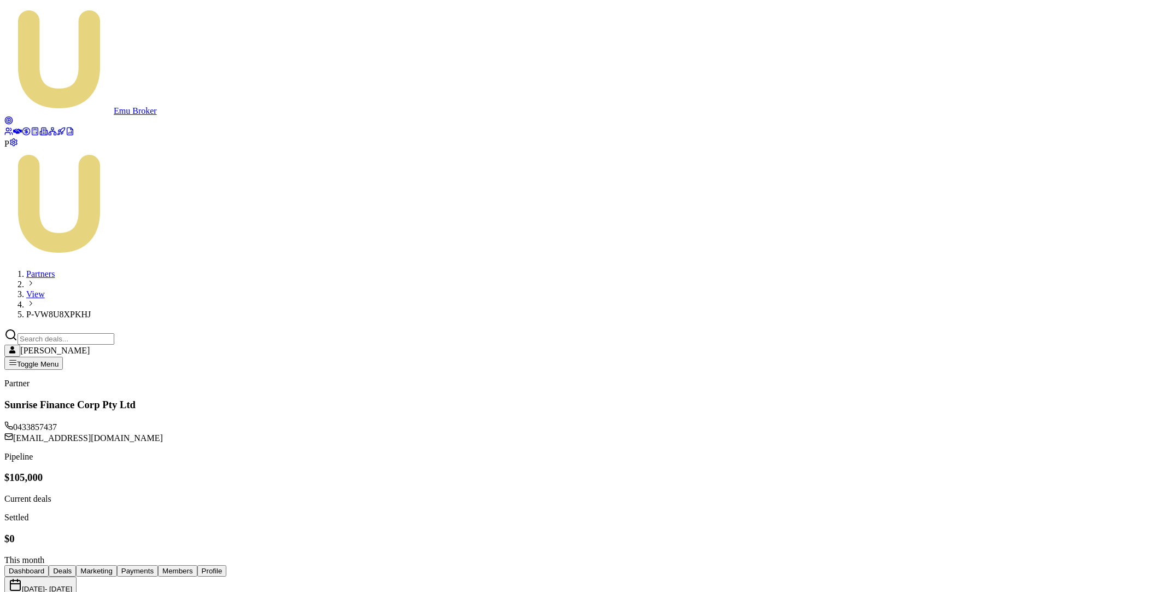
click at [227, 565] on button "Profile" at bounding box center [212, 570] width 30 height 11
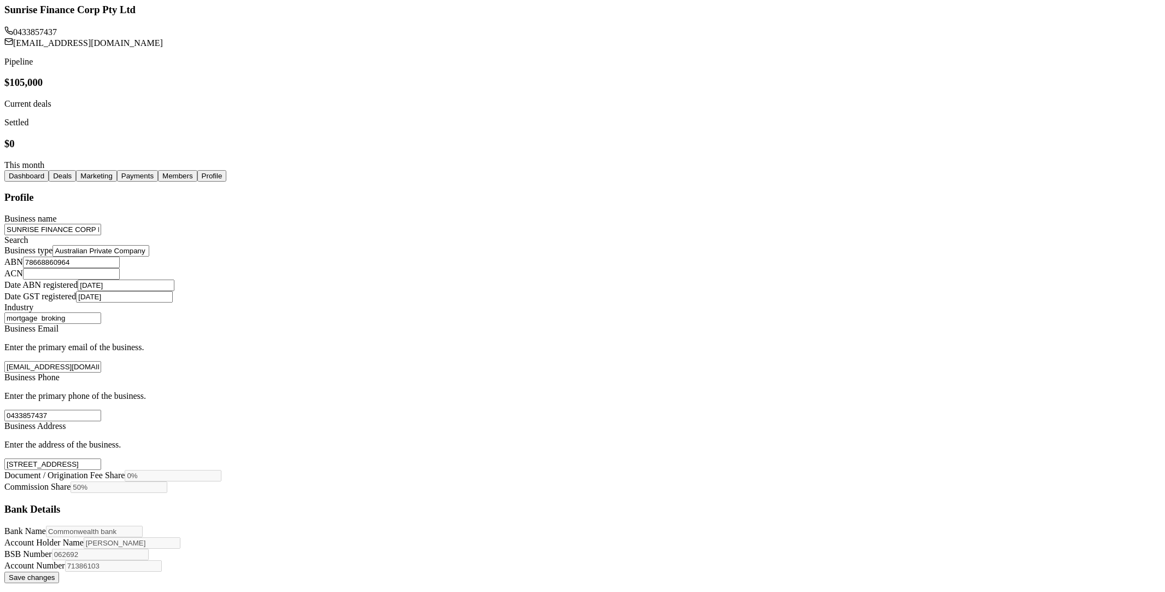
scroll to position [506, 0]
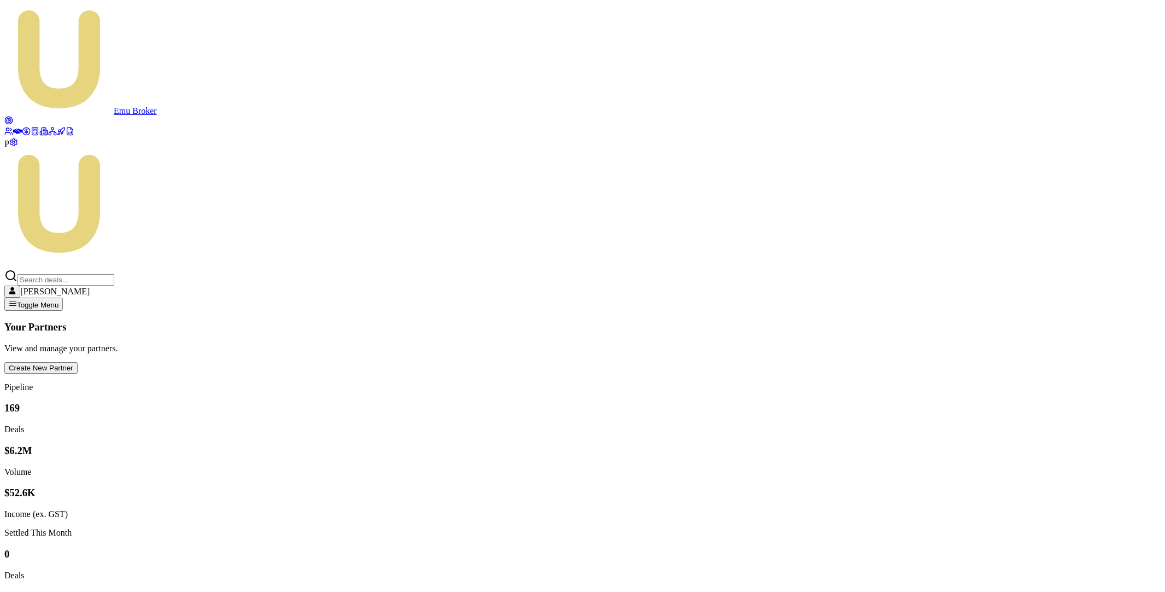
type input "christ"
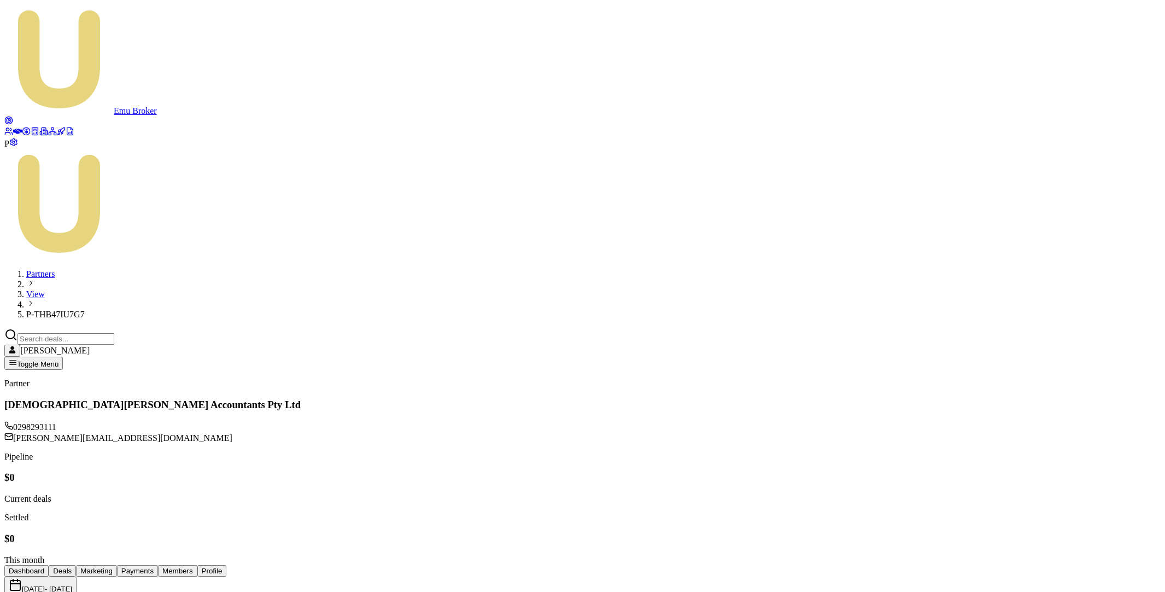
click at [227, 565] on button "Profile" at bounding box center [212, 570] width 30 height 11
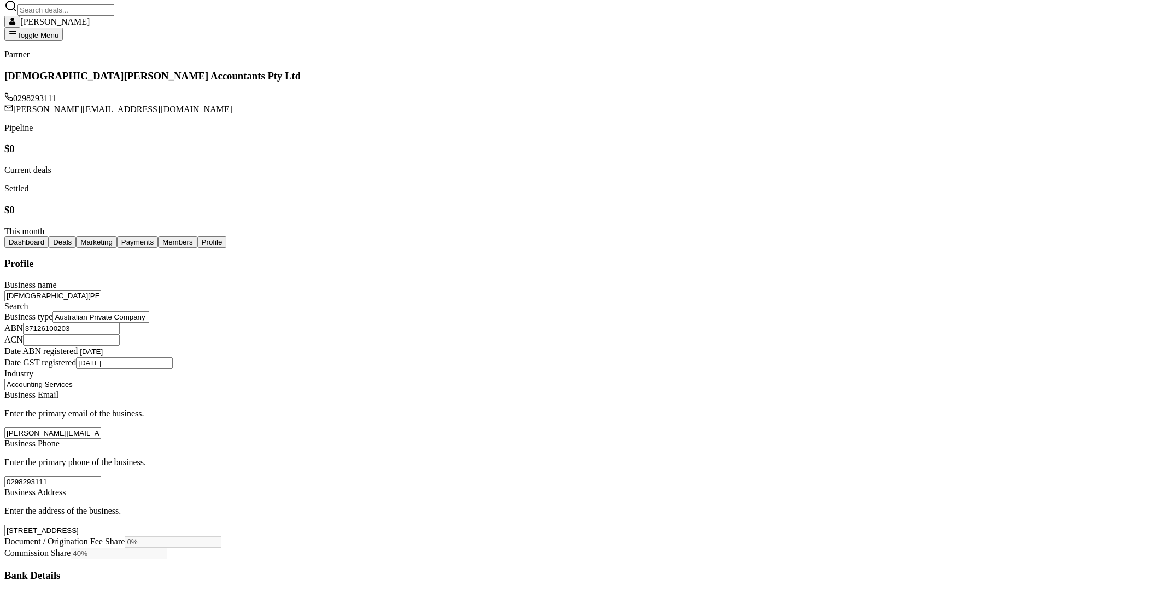
scroll to position [506, 0]
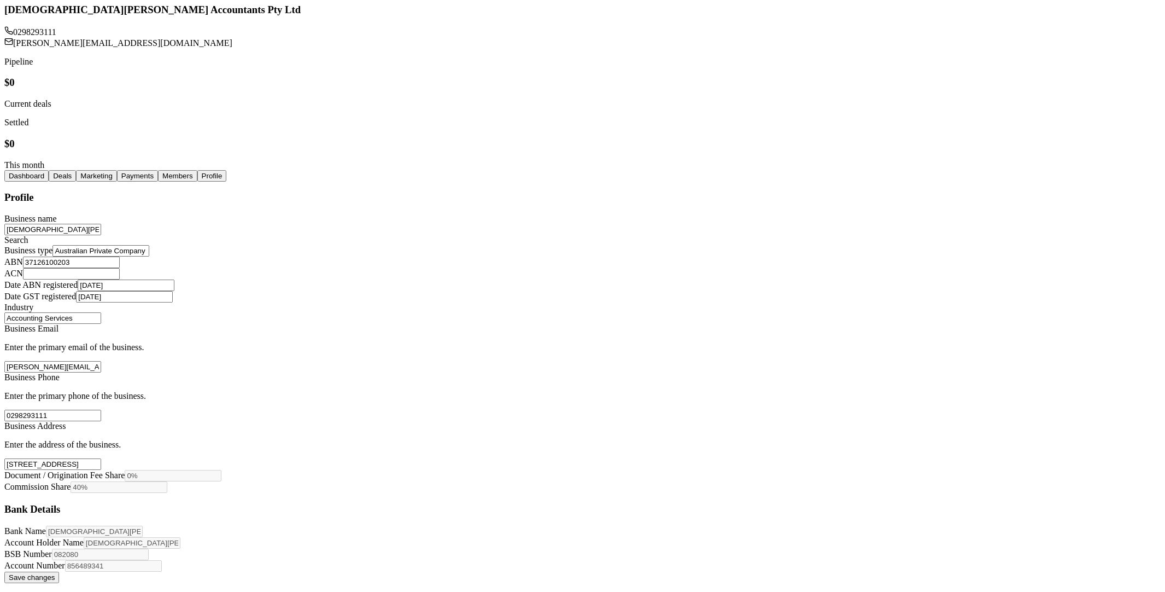
click at [101, 458] on input "[STREET_ADDRESS]" at bounding box center [52, 463] width 97 height 11
